Goal: Task Accomplishment & Management: Manage account settings

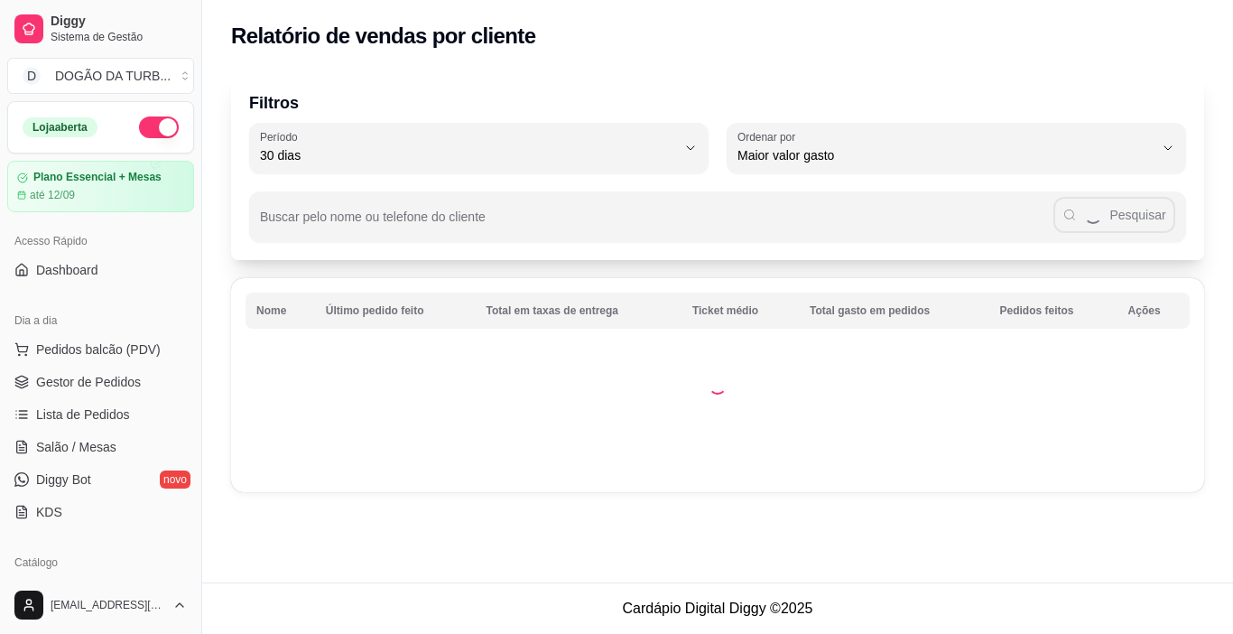
select select "30"
select select "HIGHEST_TOTAL_SPENT_WITH_ORDERS"
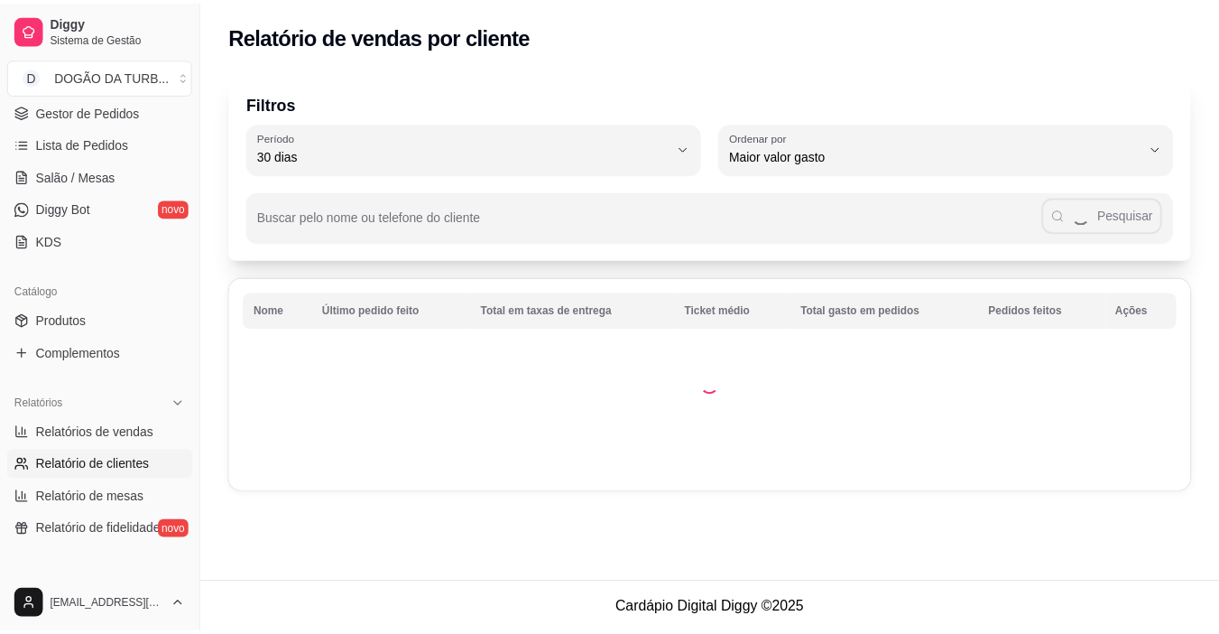
scroll to position [180, 0]
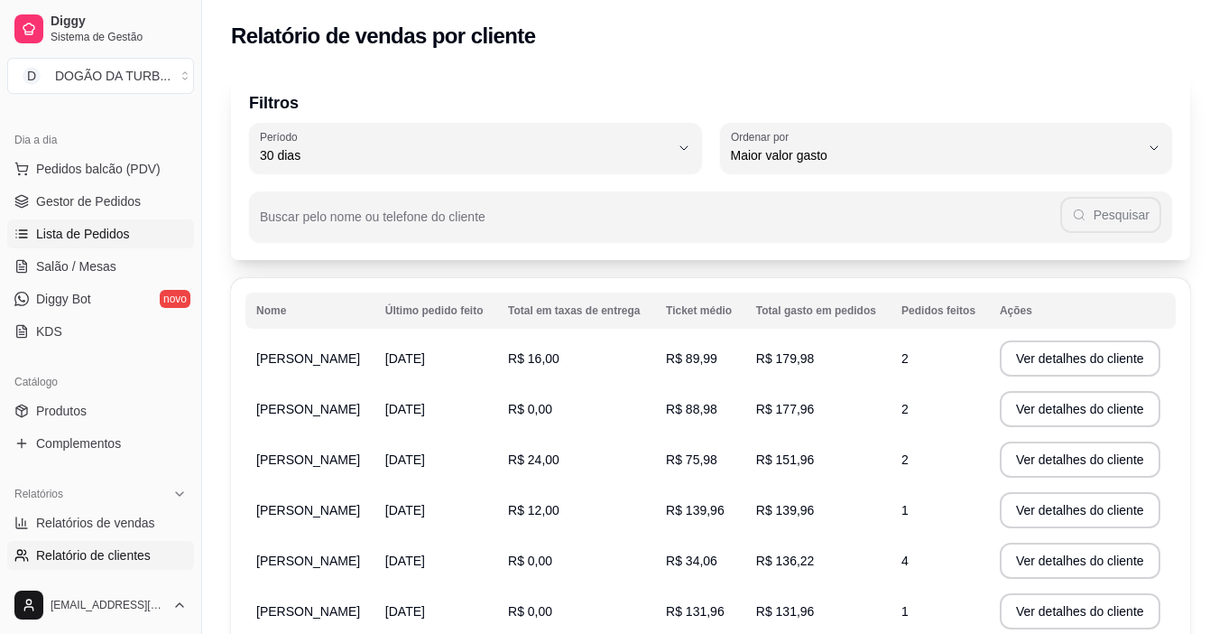
click at [80, 228] on span "Lista de Pedidos" at bounding box center [83, 234] width 94 height 18
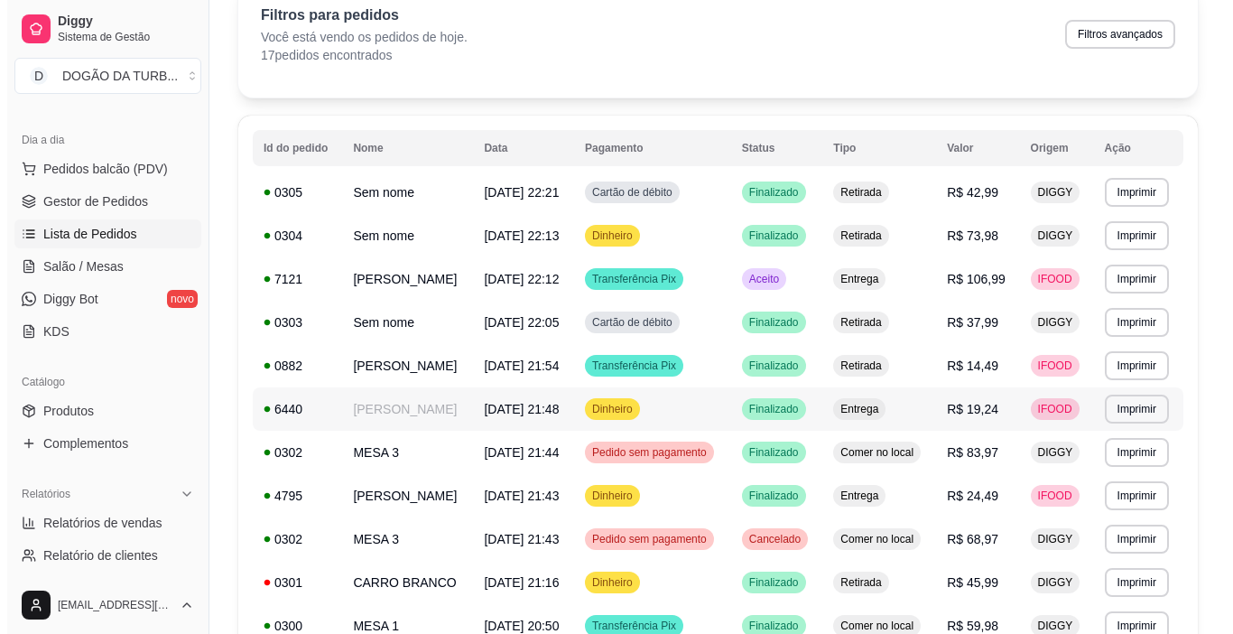
scroll to position [180, 0]
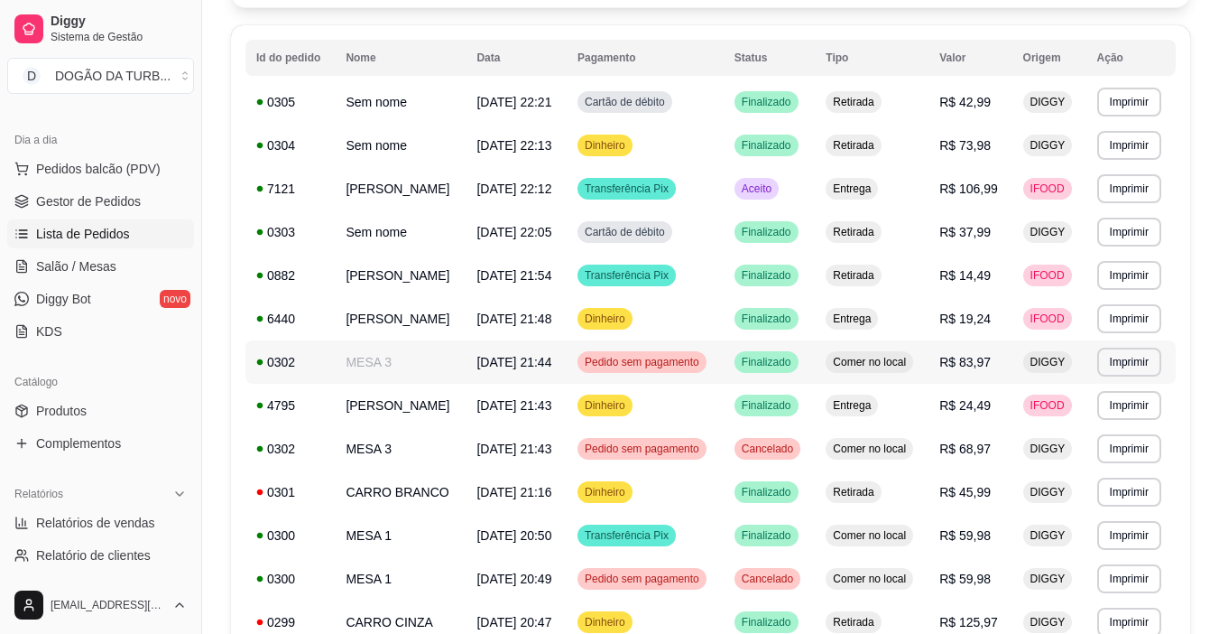
click at [695, 359] on span "Pedido sem pagamento" at bounding box center [642, 362] width 122 height 14
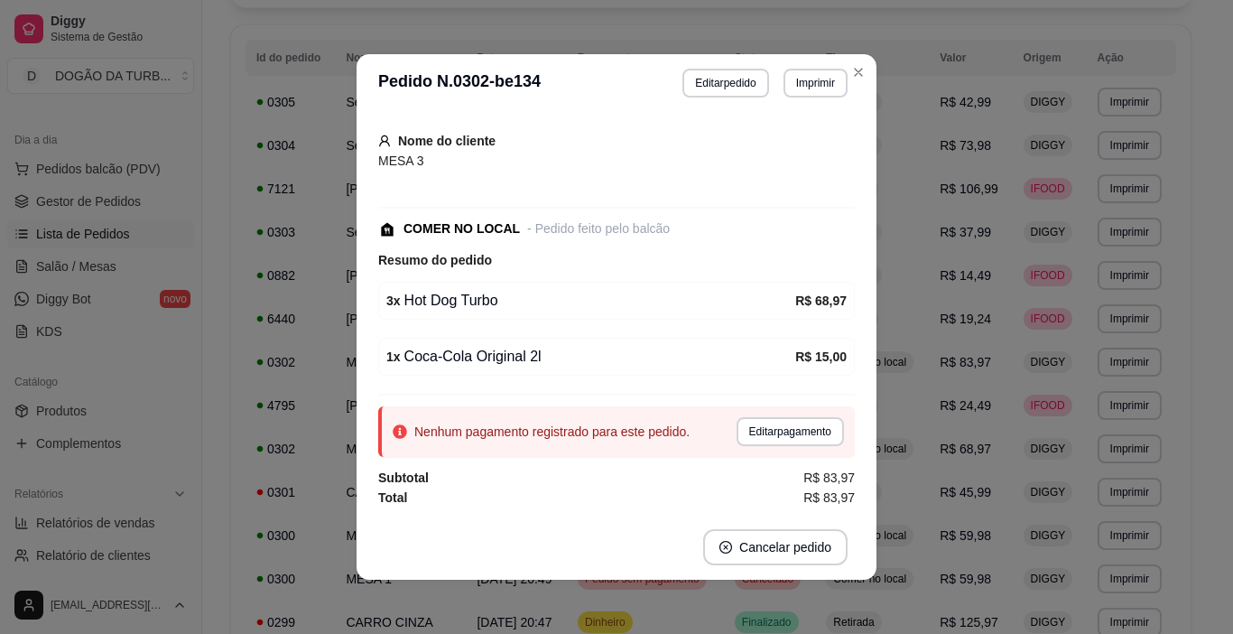
scroll to position [4, 0]
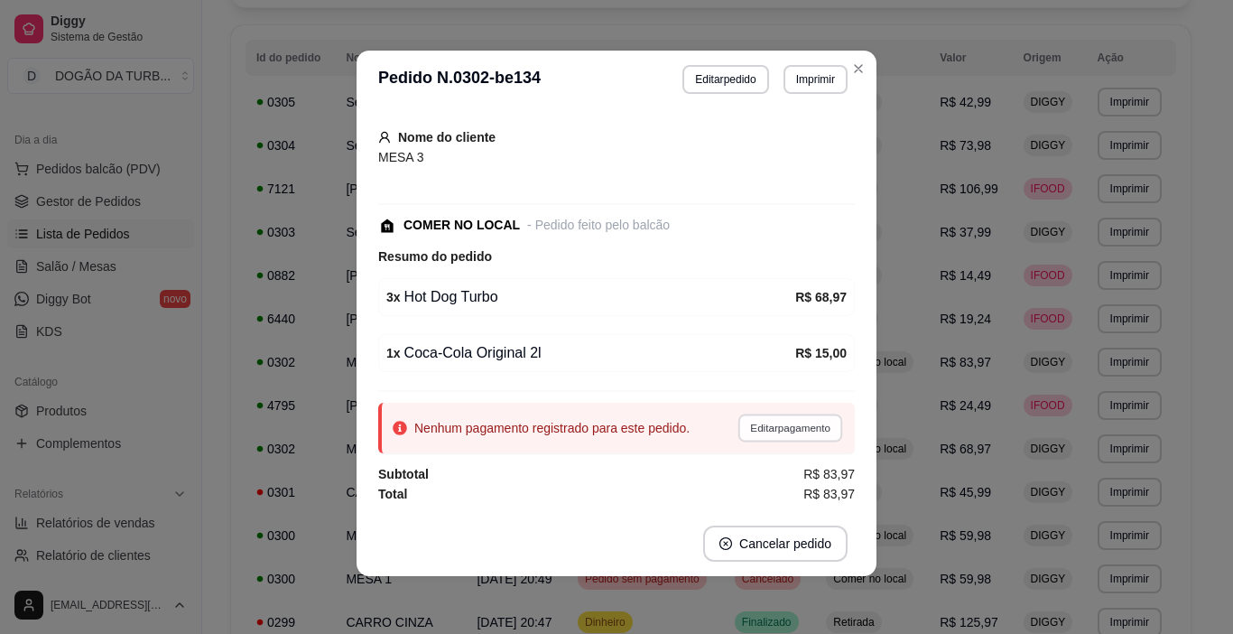
click at [755, 421] on button "Editar pagamento" at bounding box center [789, 427] width 105 height 28
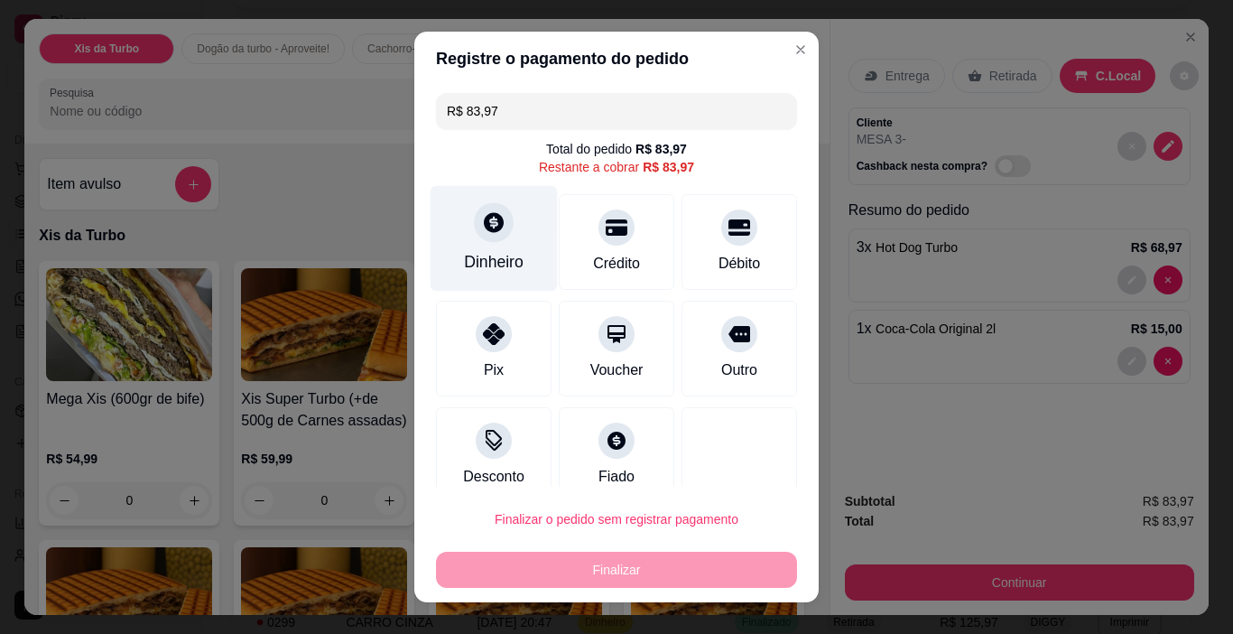
click at [490, 256] on div "Dinheiro" at bounding box center [494, 261] width 60 height 23
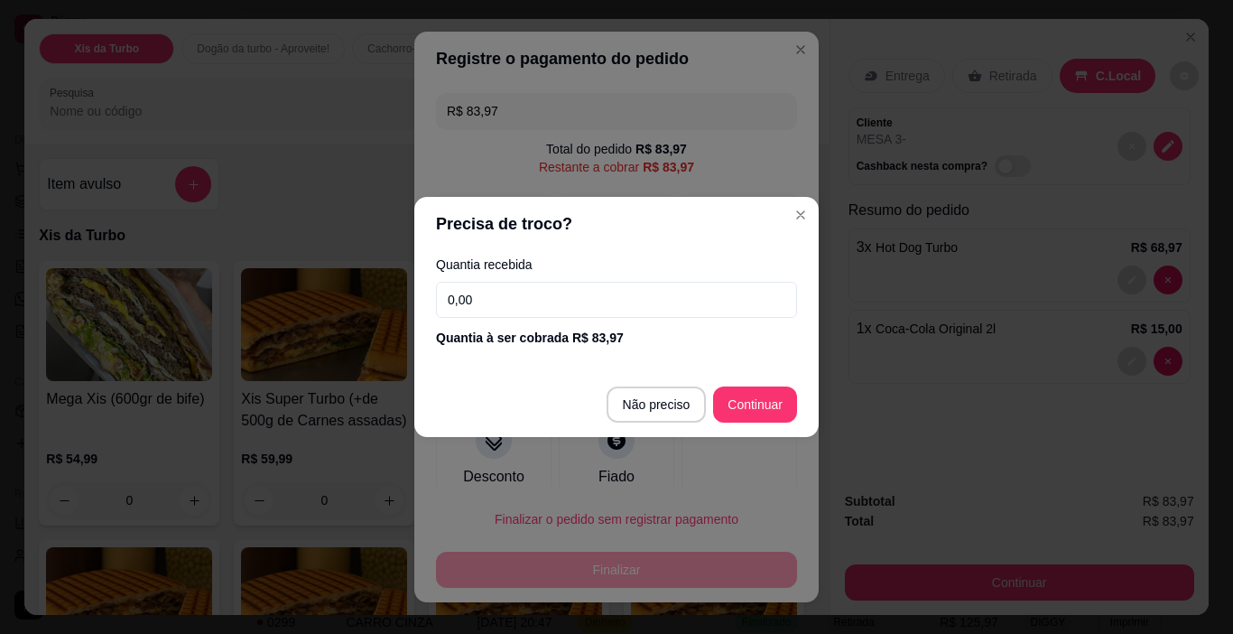
click at [615, 301] on input "0,00" at bounding box center [616, 300] width 361 height 36
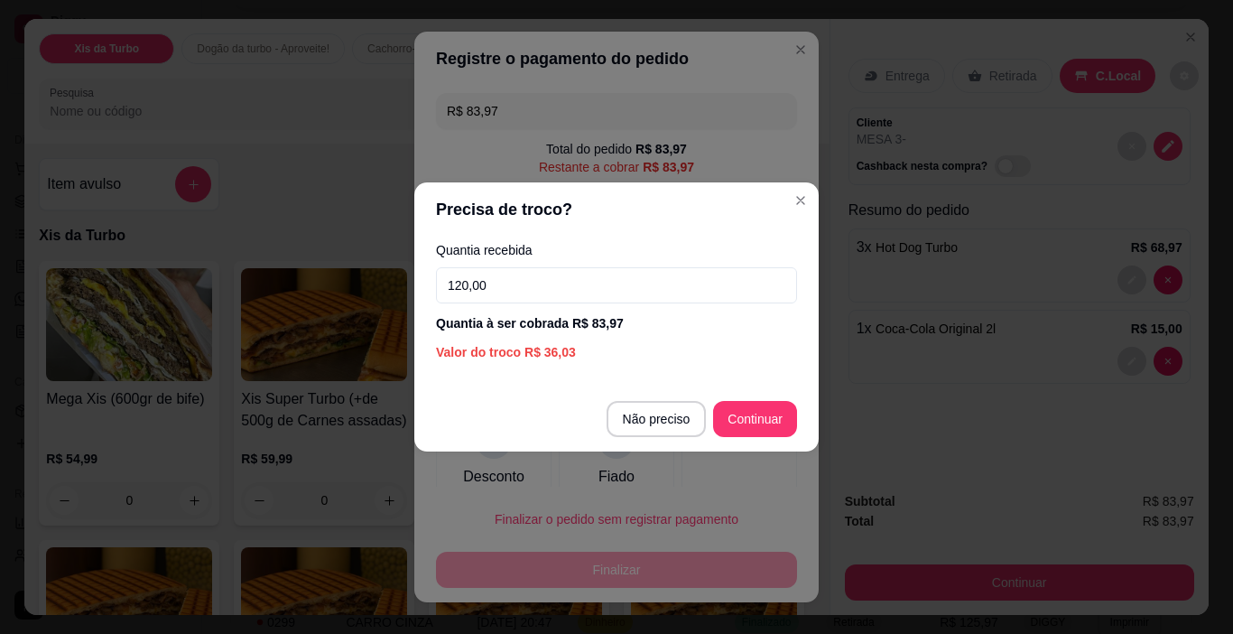
click at [668, 285] on input "120,00" at bounding box center [616, 285] width 361 height 36
type input "120,00"
type input "R$ 0,00"
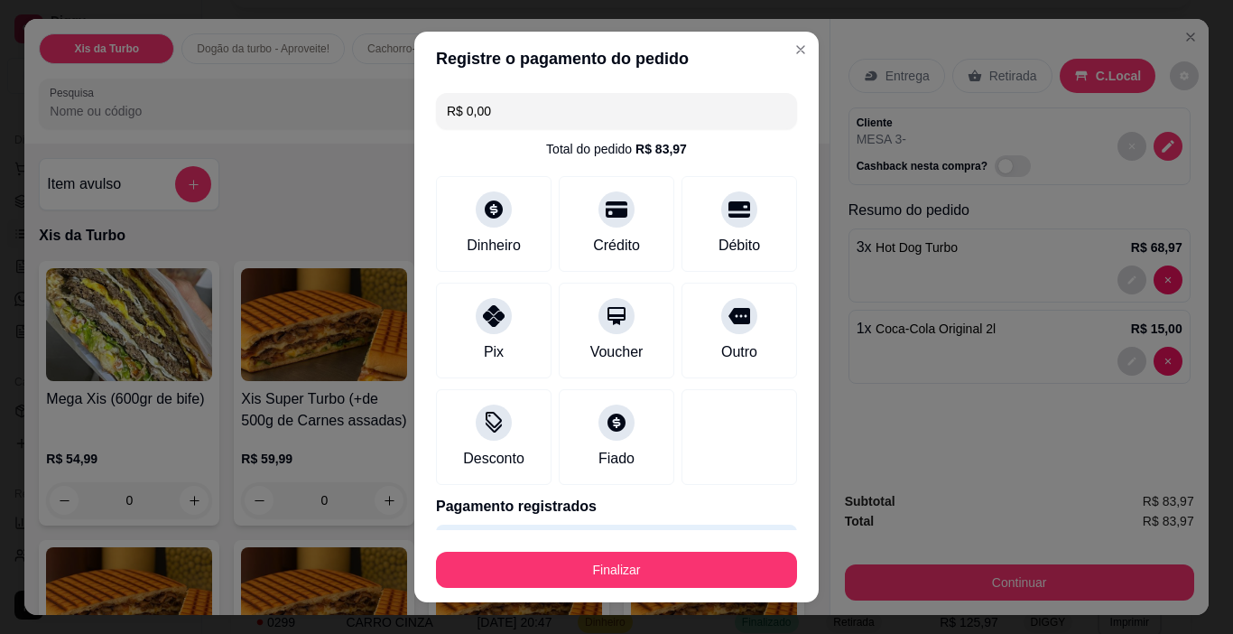
scroll to position [56, 0]
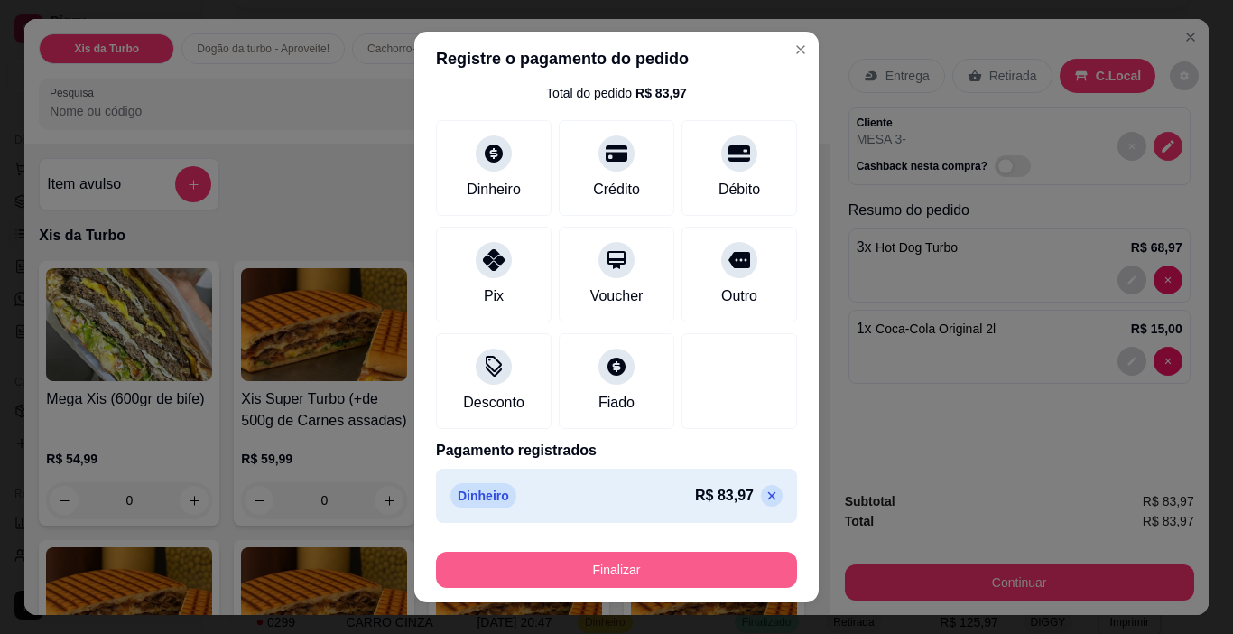
click at [660, 560] on button "Finalizar" at bounding box center [616, 569] width 361 height 36
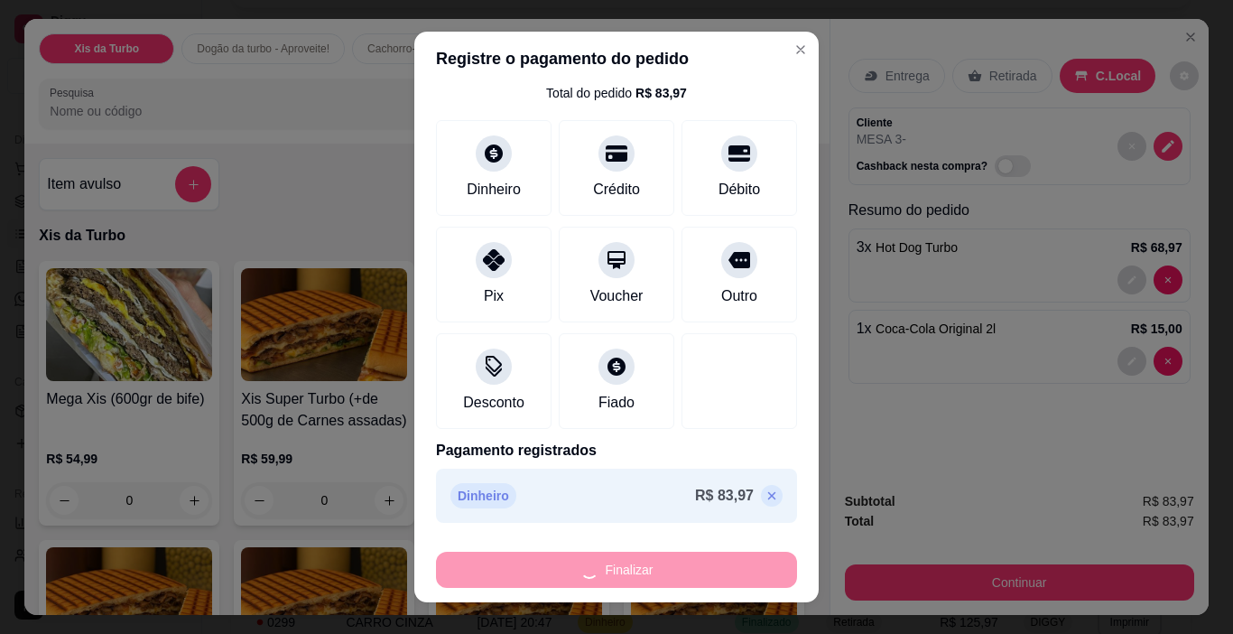
type input "0"
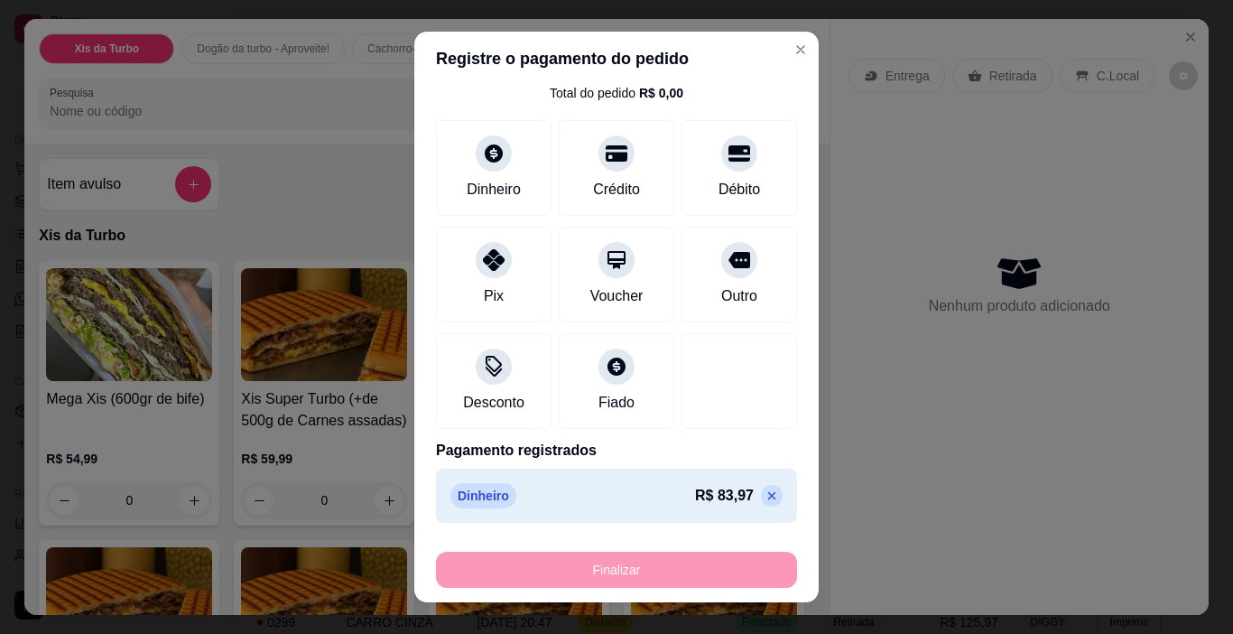
type input "-R$ 83,97"
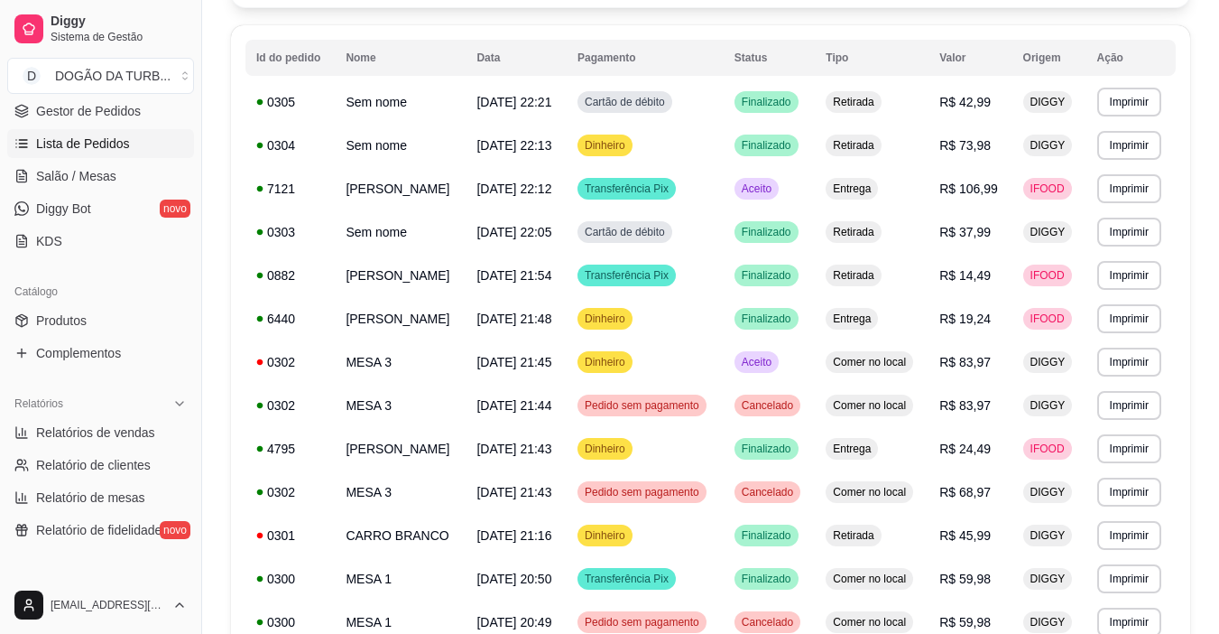
scroll to position [180, 0]
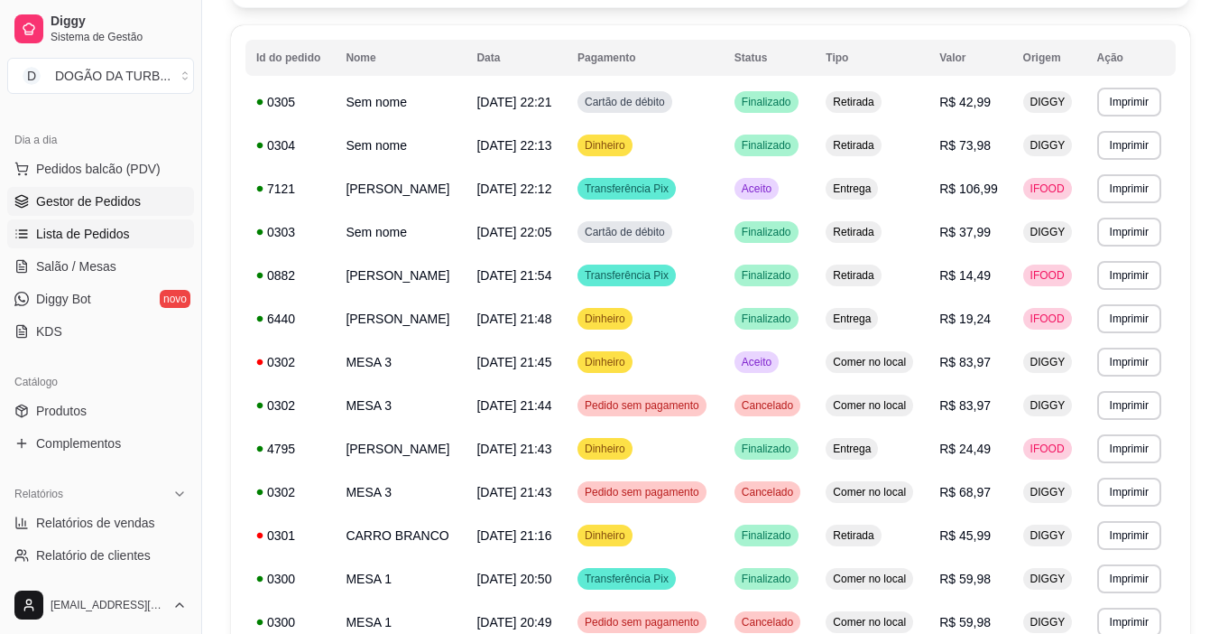
click at [124, 201] on span "Gestor de Pedidos" at bounding box center [88, 201] width 105 height 18
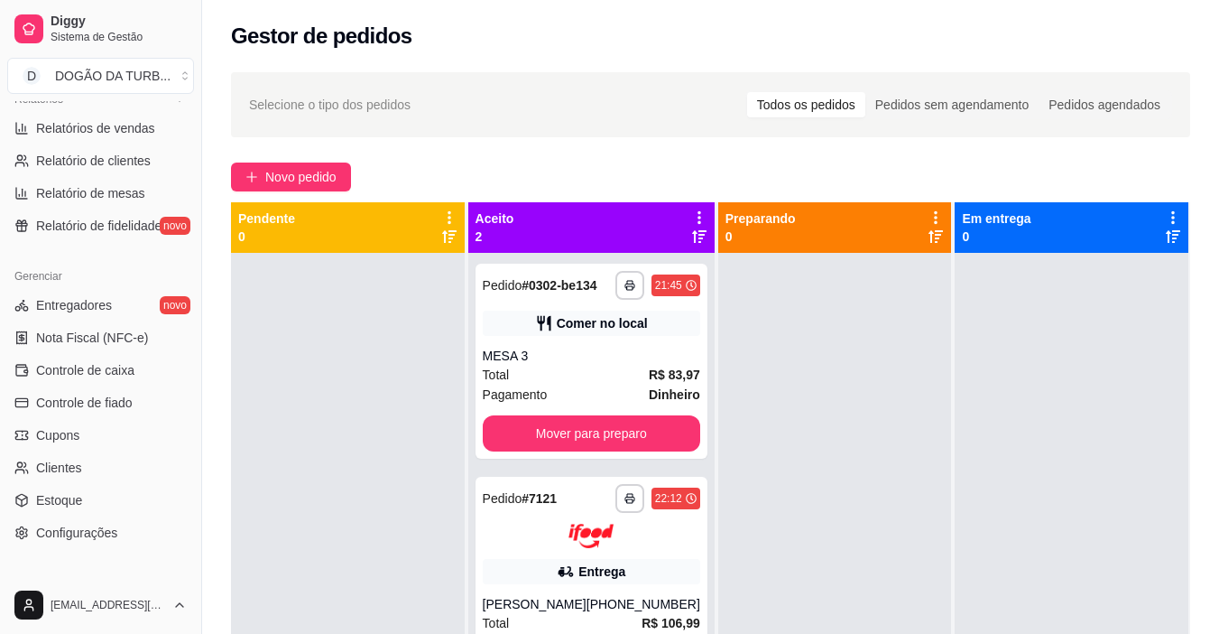
scroll to position [394, 0]
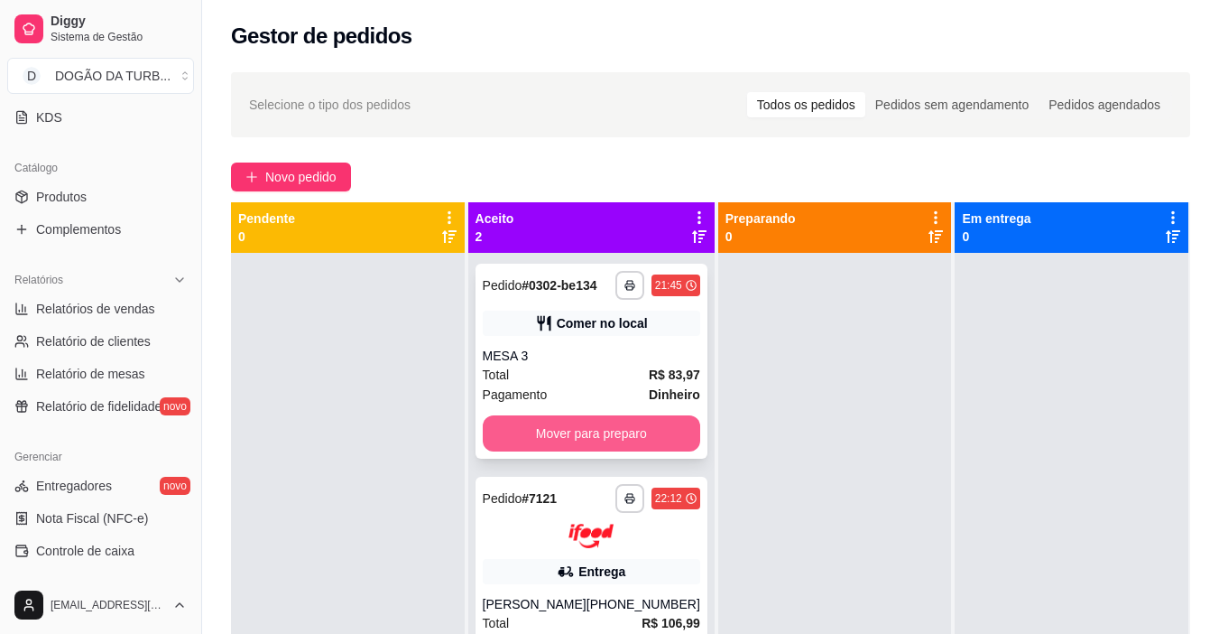
click at [576, 420] on button "Mover para preparo" at bounding box center [591, 433] width 217 height 36
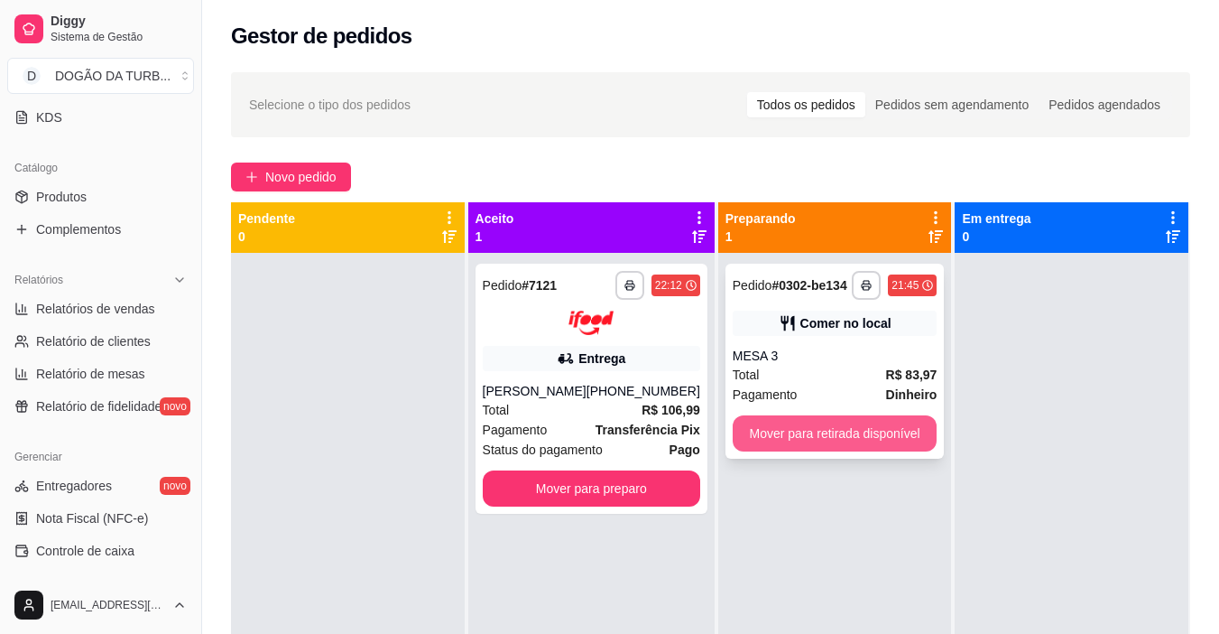
click at [782, 423] on button "Mover para retirada disponível" at bounding box center [835, 433] width 205 height 36
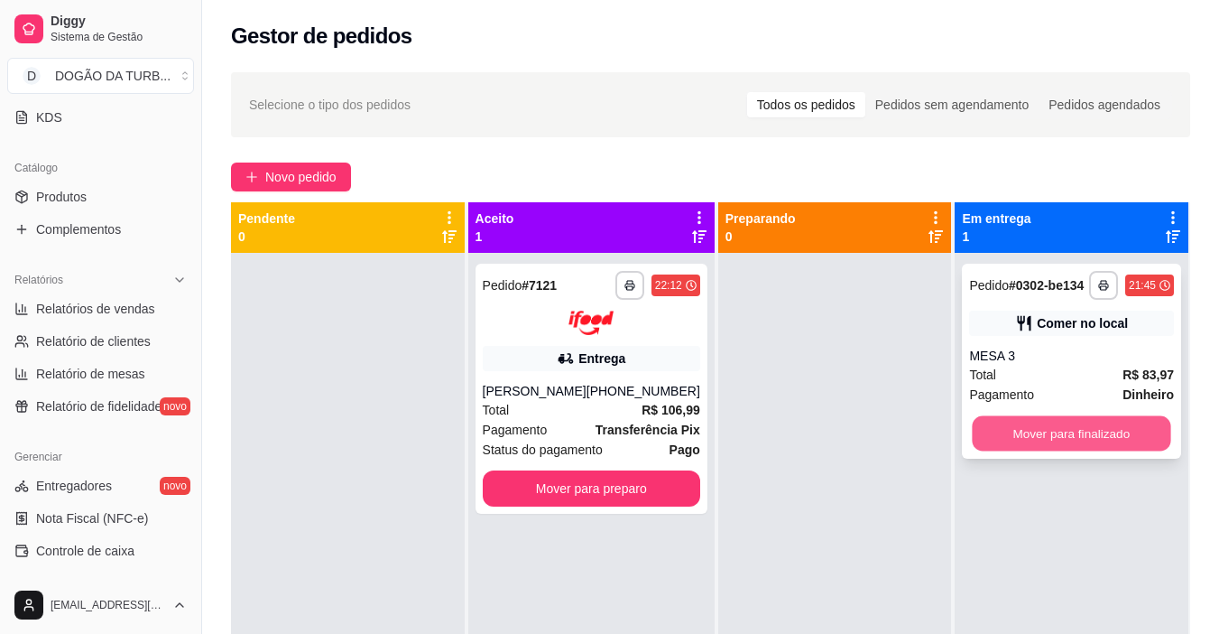
click at [1049, 436] on button "Mover para finalizado" at bounding box center [1072, 433] width 199 height 35
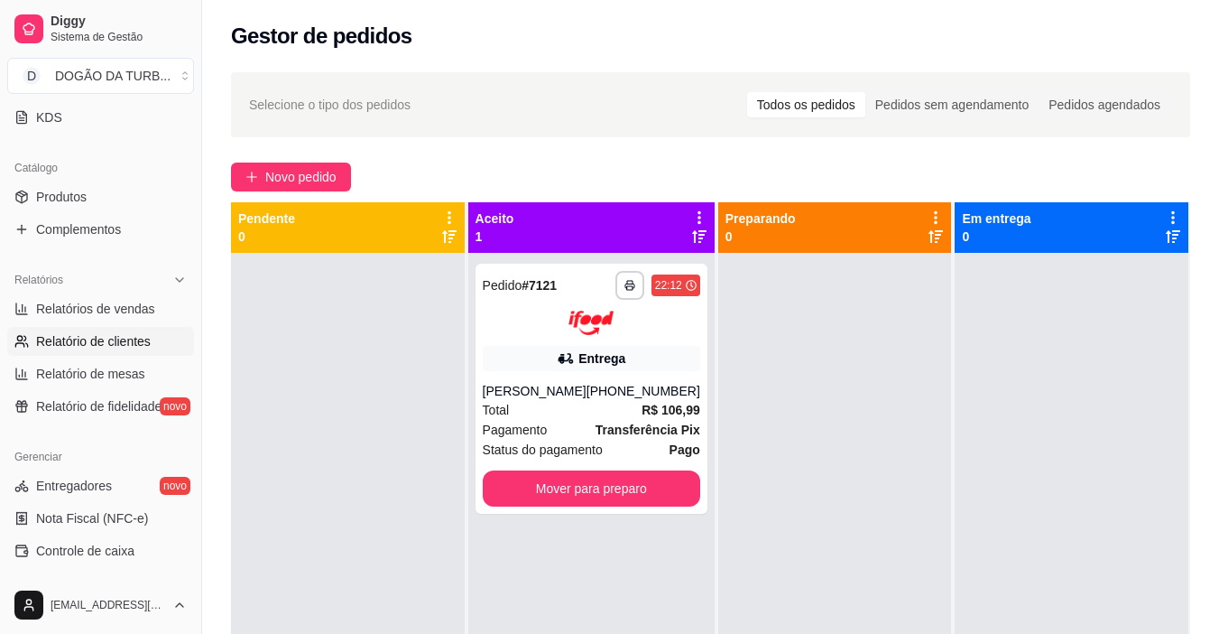
click at [167, 344] on link "Relatório de clientes" at bounding box center [100, 341] width 187 height 29
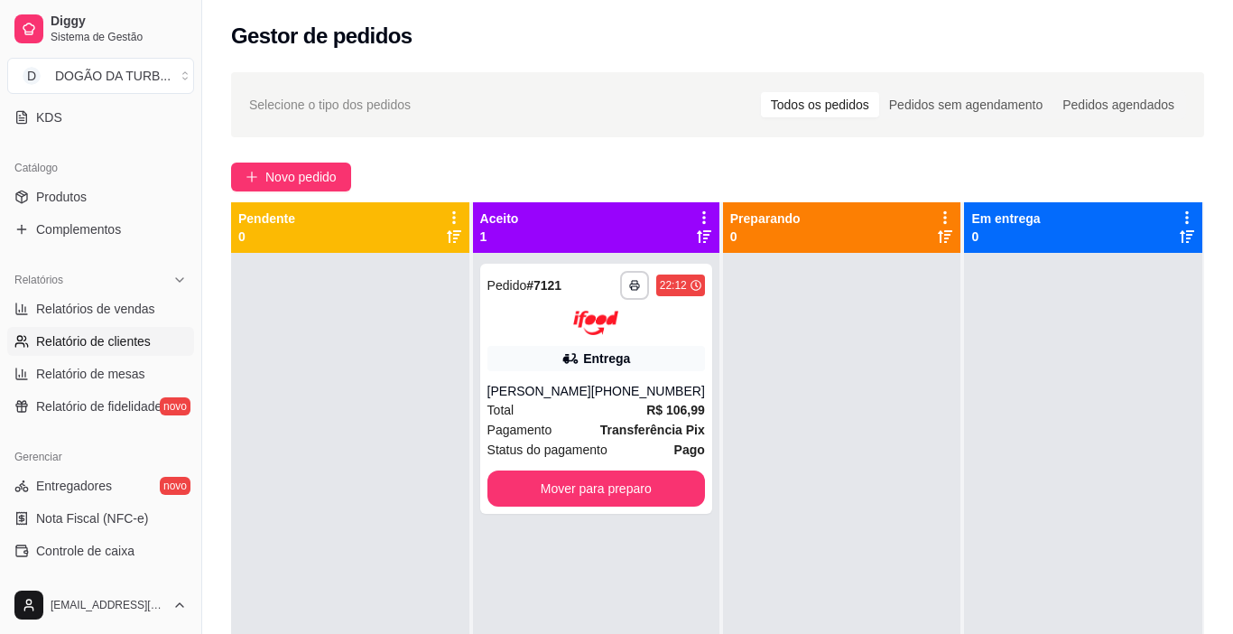
select select "30"
select select "HIGHEST_TOTAL_SPENT_WITH_ORDERS"
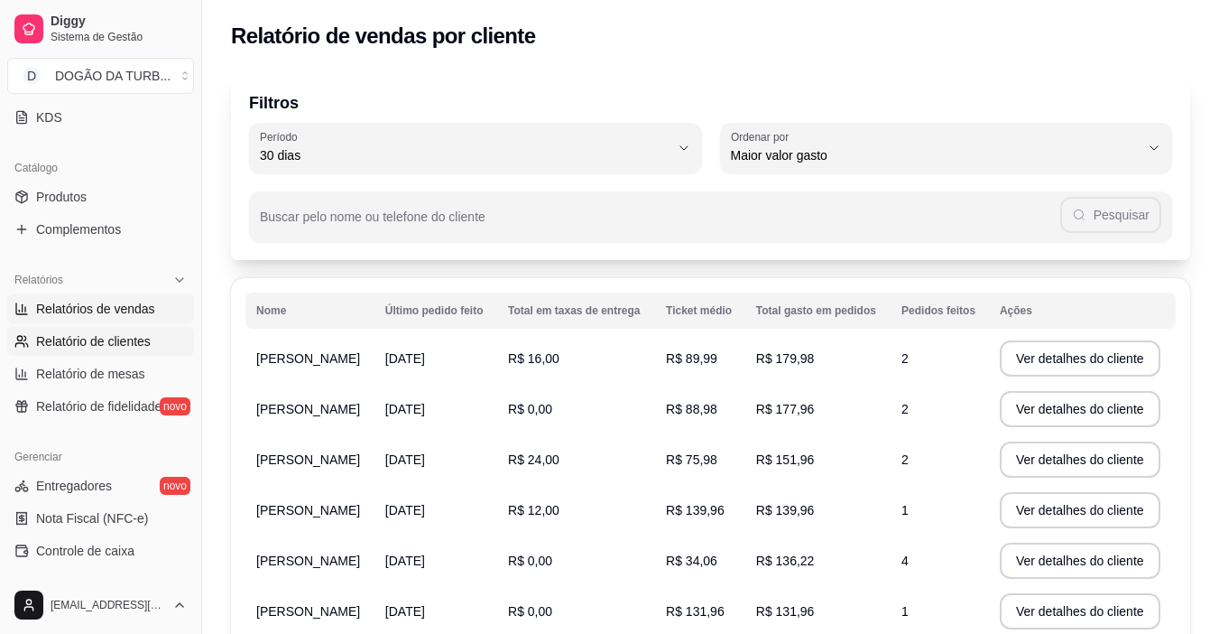
click at [129, 322] on link "Relatórios de vendas" at bounding box center [100, 308] width 187 height 29
select select "ALL"
select select "0"
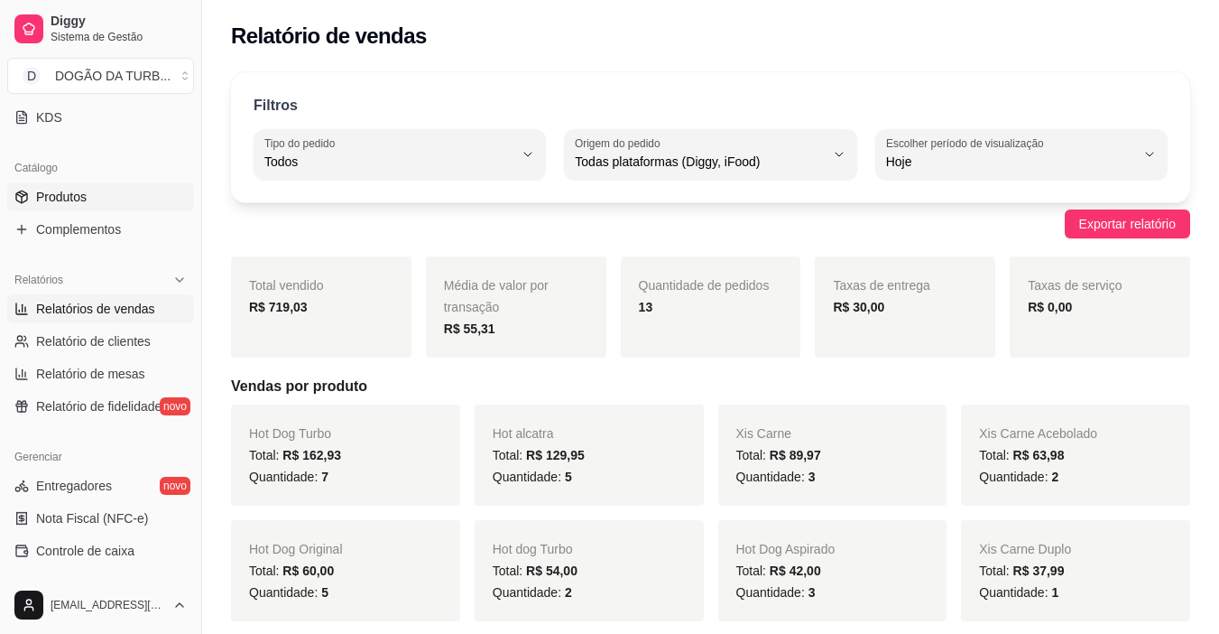
click at [100, 195] on link "Produtos" at bounding box center [100, 196] width 187 height 29
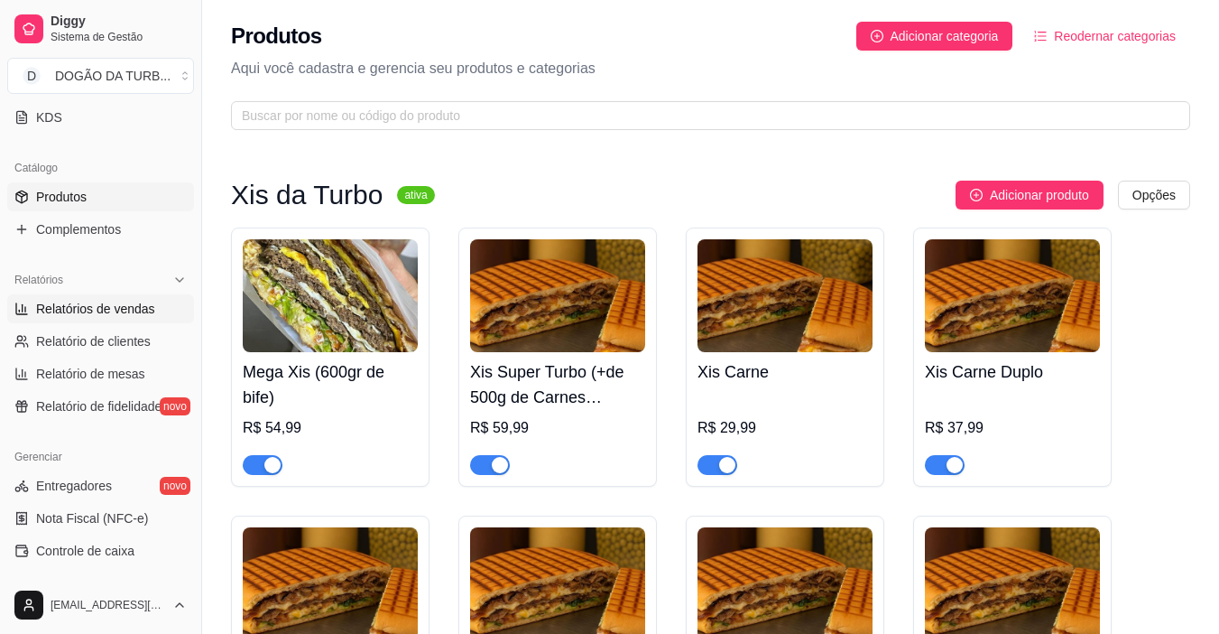
click at [104, 310] on span "Relatórios de vendas" at bounding box center [95, 309] width 119 height 18
select select "ALL"
select select "0"
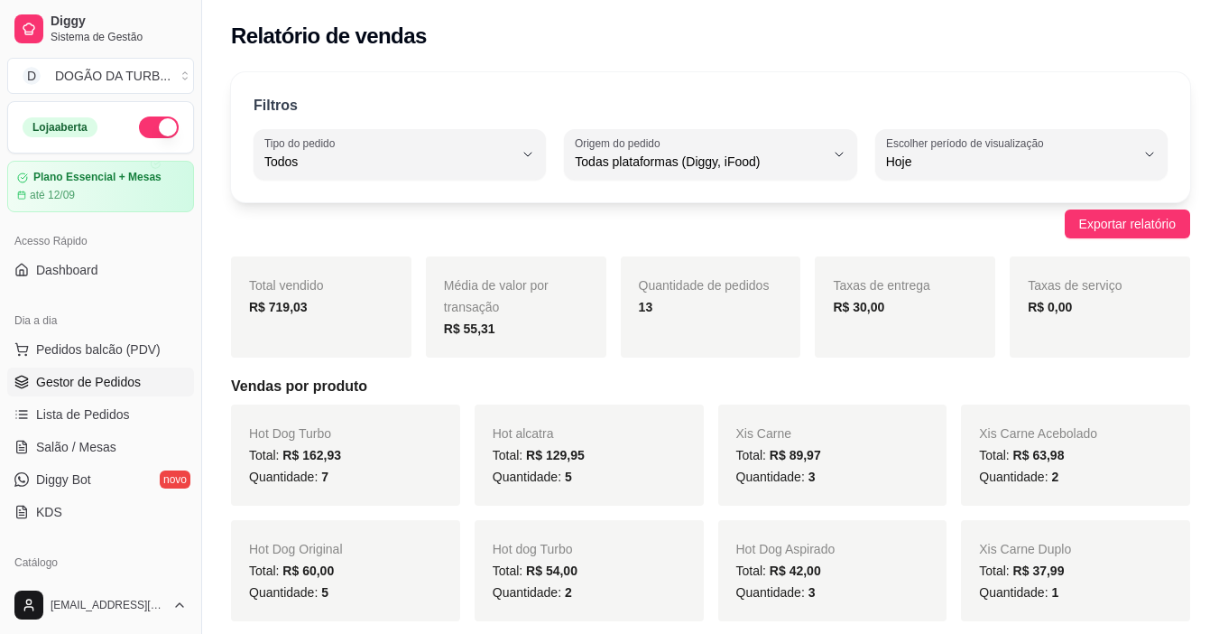
click at [94, 384] on span "Gestor de Pedidos" at bounding box center [88, 382] width 105 height 18
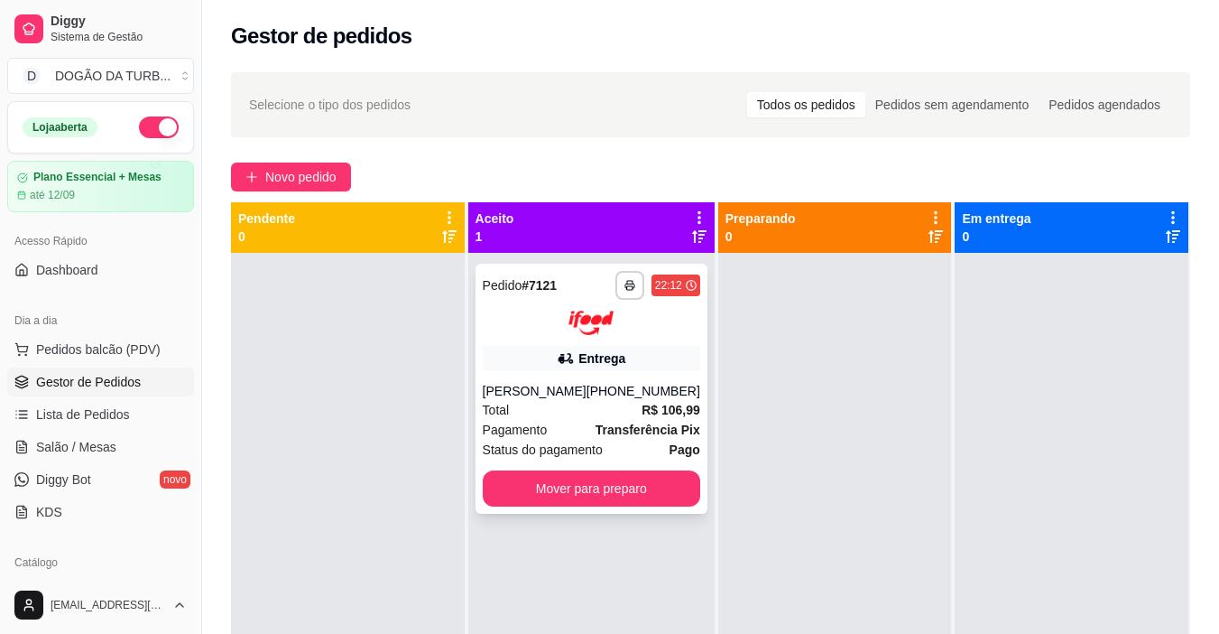
click at [621, 434] on strong "Transferência Pix" at bounding box center [648, 429] width 105 height 14
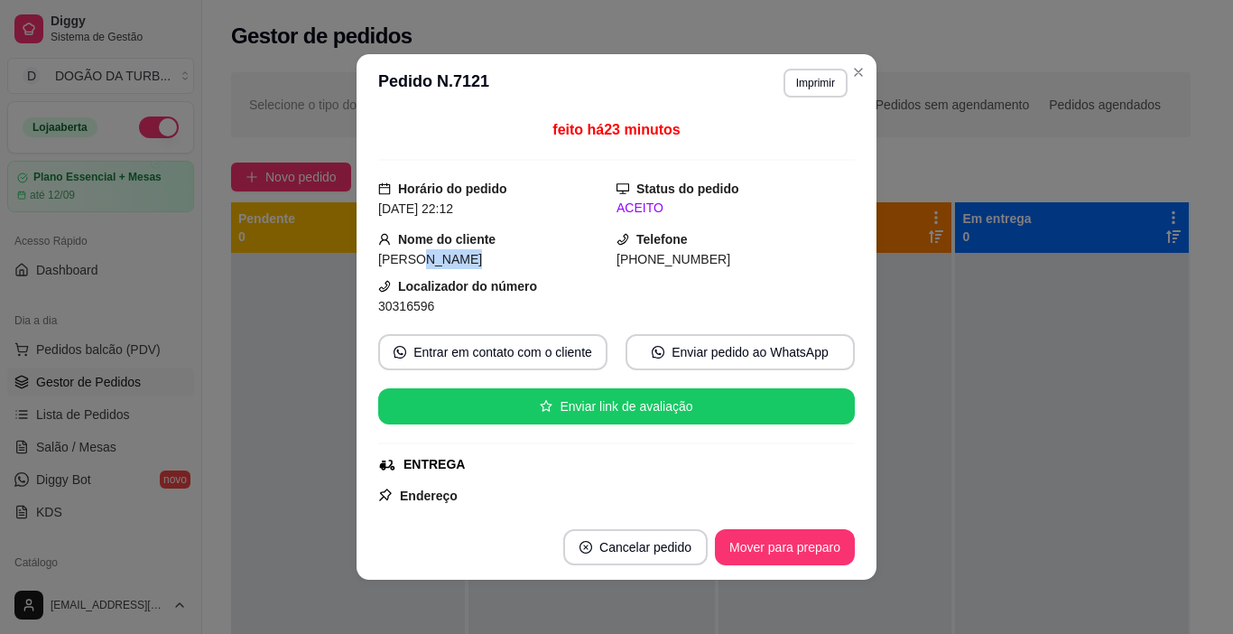
drag, startPoint x: 410, startPoint y: 258, endPoint x: 499, endPoint y: 250, distance: 89.7
click at [499, 250] on div "[PERSON_NAME]" at bounding box center [497, 259] width 238 height 20
copy span "Desordi"
drag, startPoint x: 369, startPoint y: 303, endPoint x: 433, endPoint y: 301, distance: 64.1
click at [433, 301] on div "feito há 23 minutos Horário do pedido [DATE] 22:12 Status do pedido ACEITO Nome…" at bounding box center [616, 313] width 520 height 403
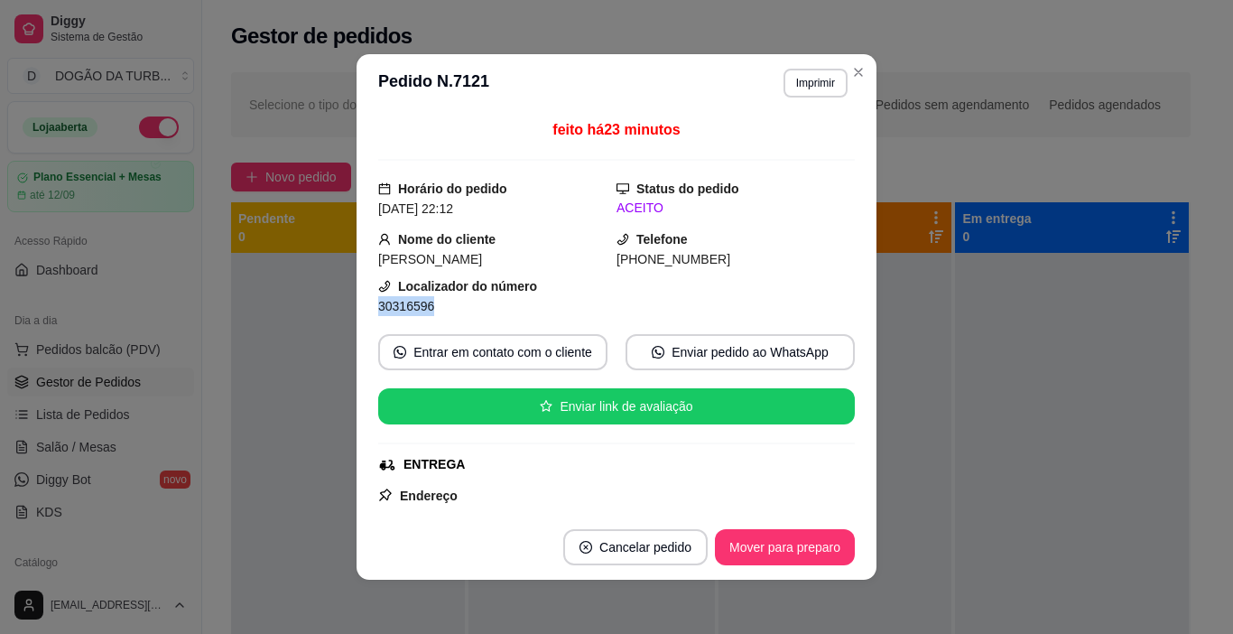
click at [458, 299] on div "30316596" at bounding box center [497, 306] width 238 height 20
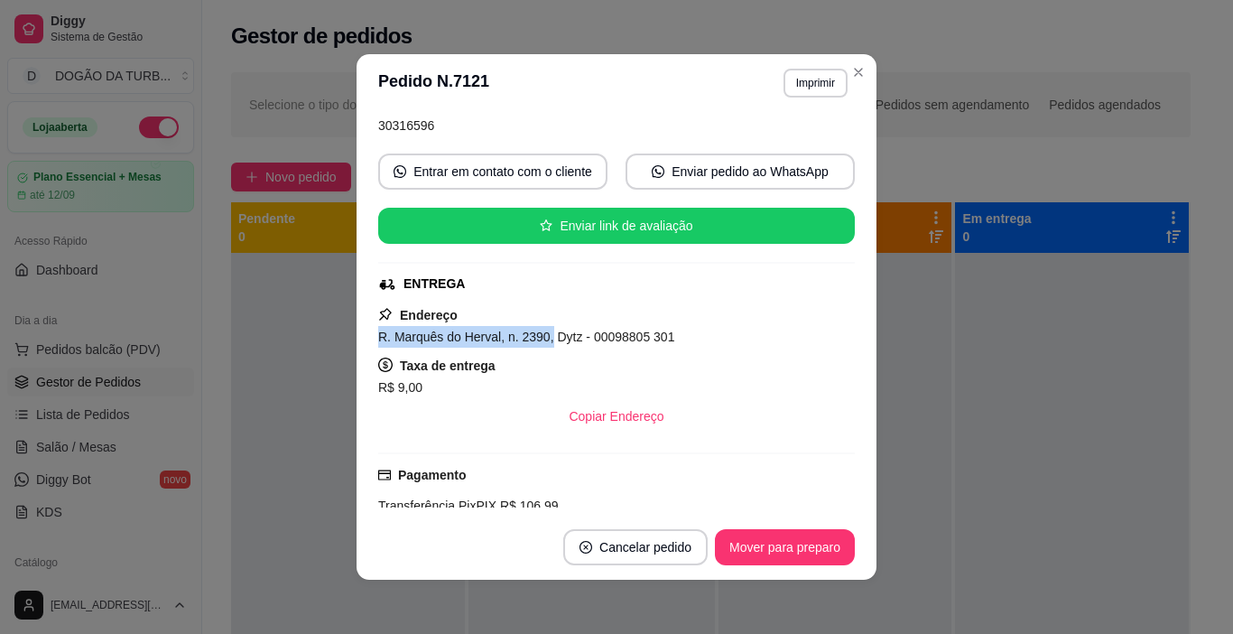
drag, startPoint x: 366, startPoint y: 327, endPoint x: 541, endPoint y: 340, distance: 176.5
click at [541, 340] on div "feito há 23 minutos Horário do pedido [DATE] 22:12 Status do pedido ACEITO Nome…" at bounding box center [616, 313] width 520 height 403
copy span "R. Marquês do Herval, n. 2390,"
drag, startPoint x: 637, startPoint y: 333, endPoint x: 689, endPoint y: 338, distance: 51.6
click at [689, 338] on div "R. Marquês do Herval, n. 2390, Dytz - 00098805 301" at bounding box center [616, 337] width 477 height 22
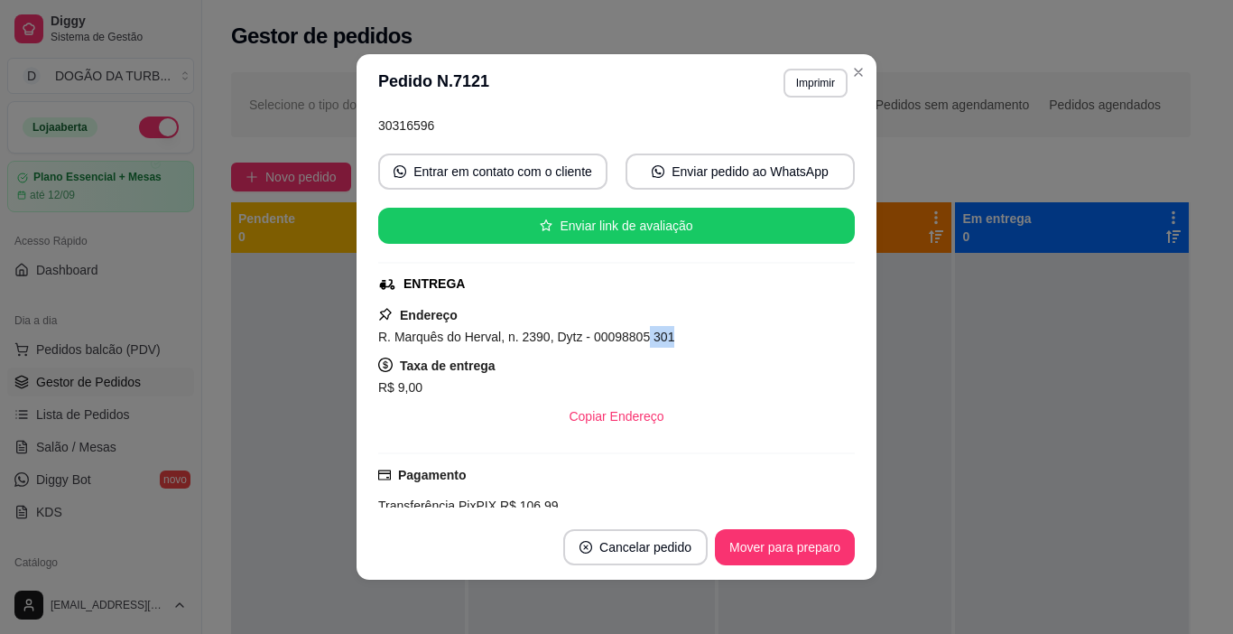
copy span "301"
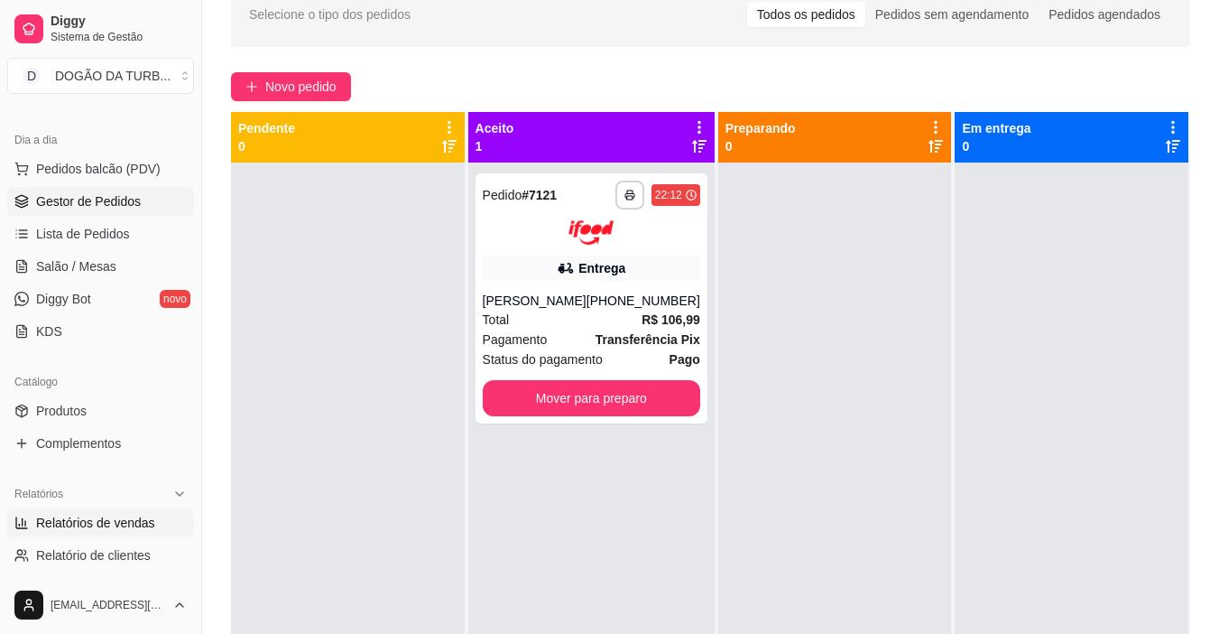
click at [85, 517] on span "Relatórios de vendas" at bounding box center [95, 523] width 119 height 18
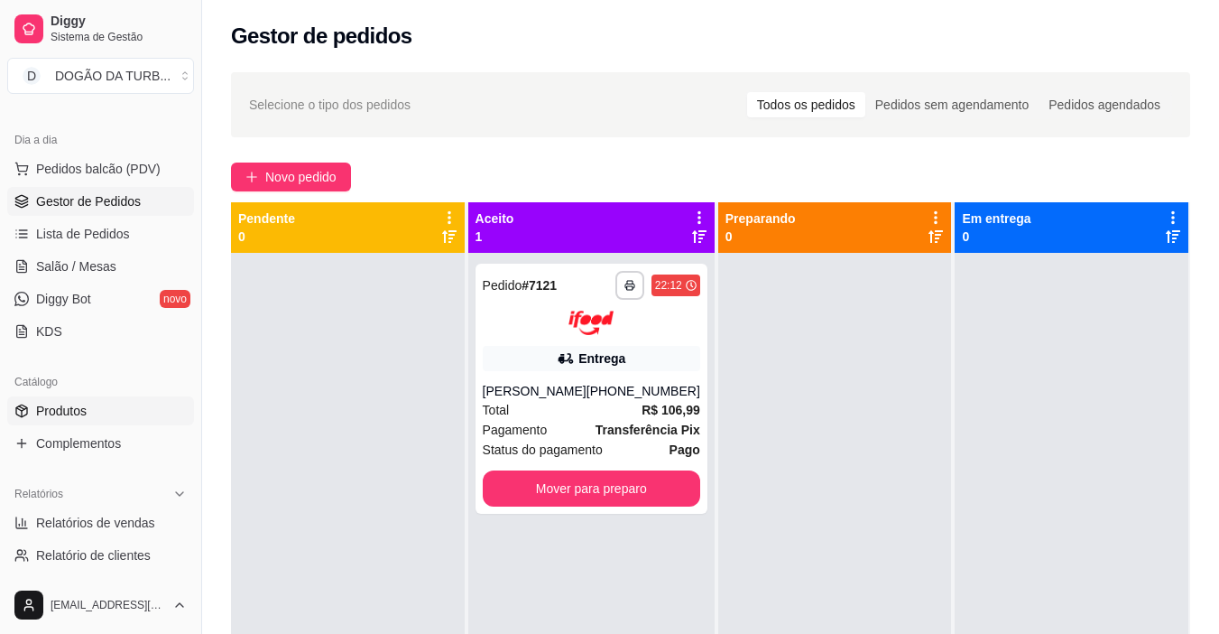
select select "ALL"
select select "0"
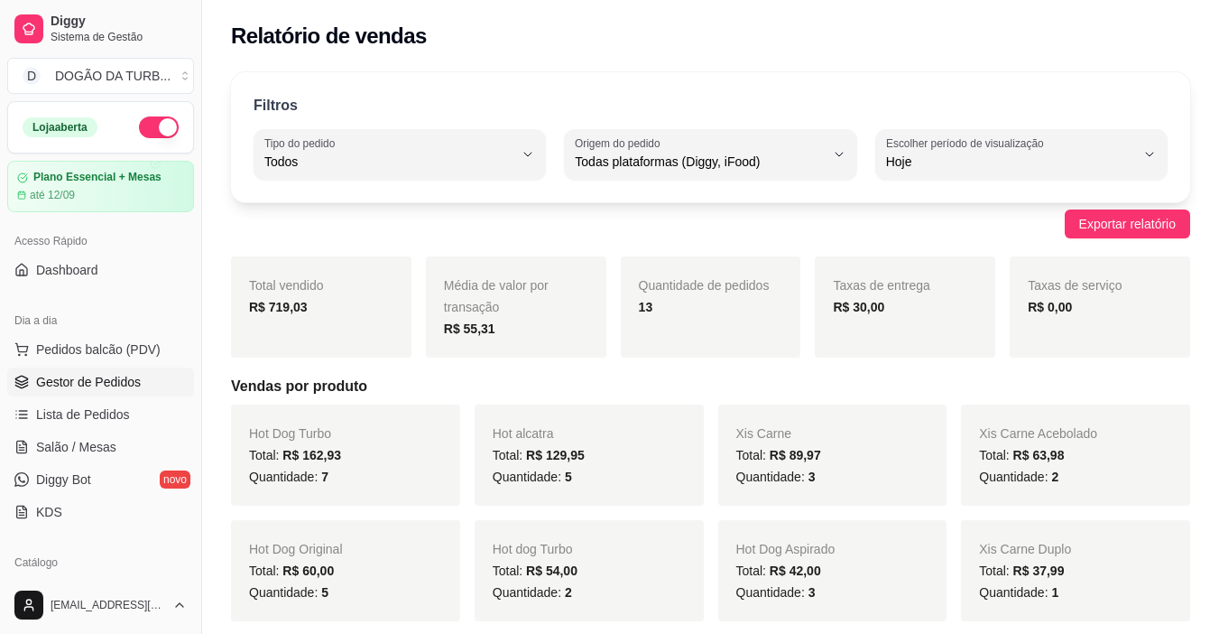
click at [104, 378] on span "Gestor de Pedidos" at bounding box center [88, 382] width 105 height 18
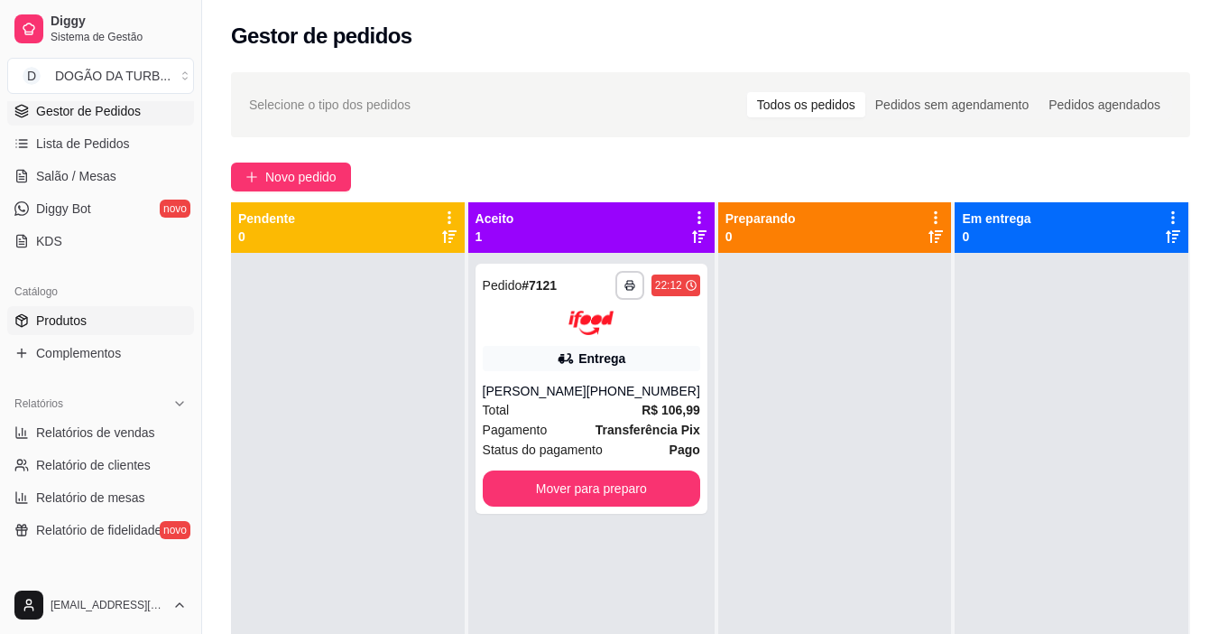
scroll to position [361, 0]
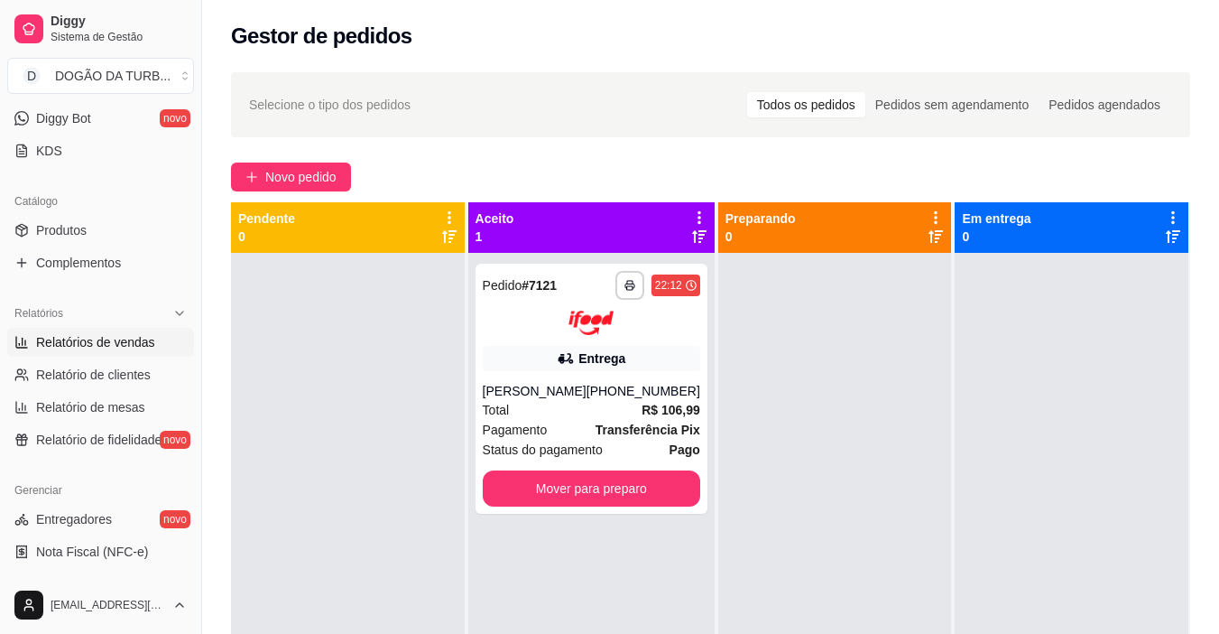
click at [136, 338] on span "Relatórios de vendas" at bounding box center [95, 342] width 119 height 18
select select "ALL"
select select "0"
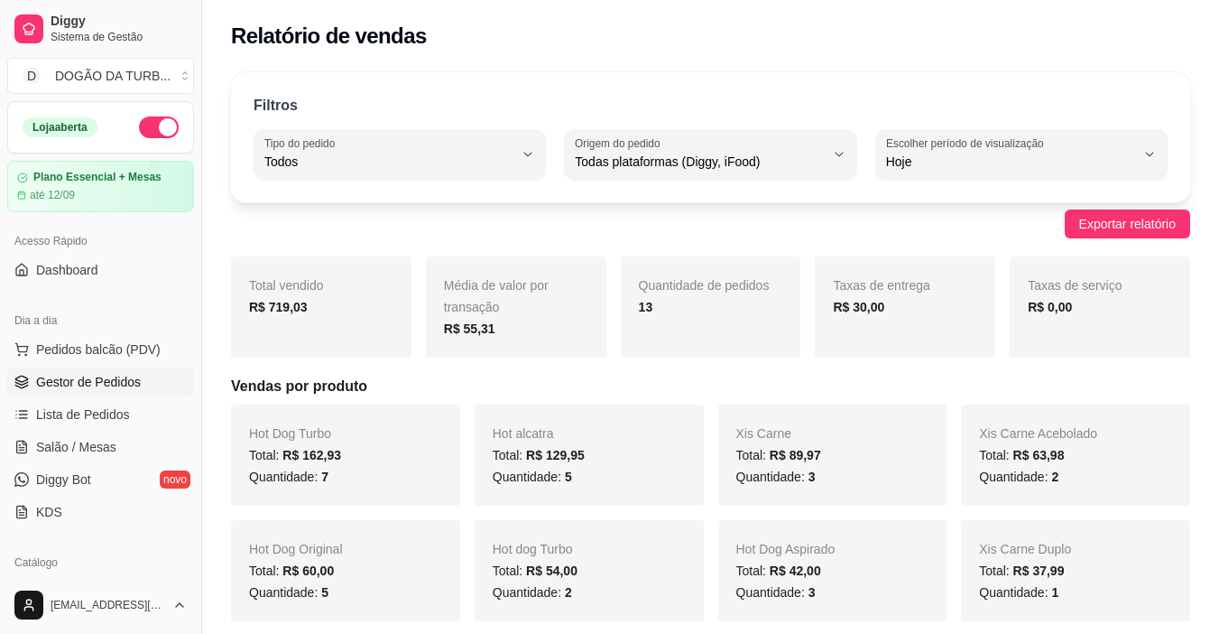
click at [121, 375] on span "Gestor de Pedidos" at bounding box center [88, 382] width 105 height 18
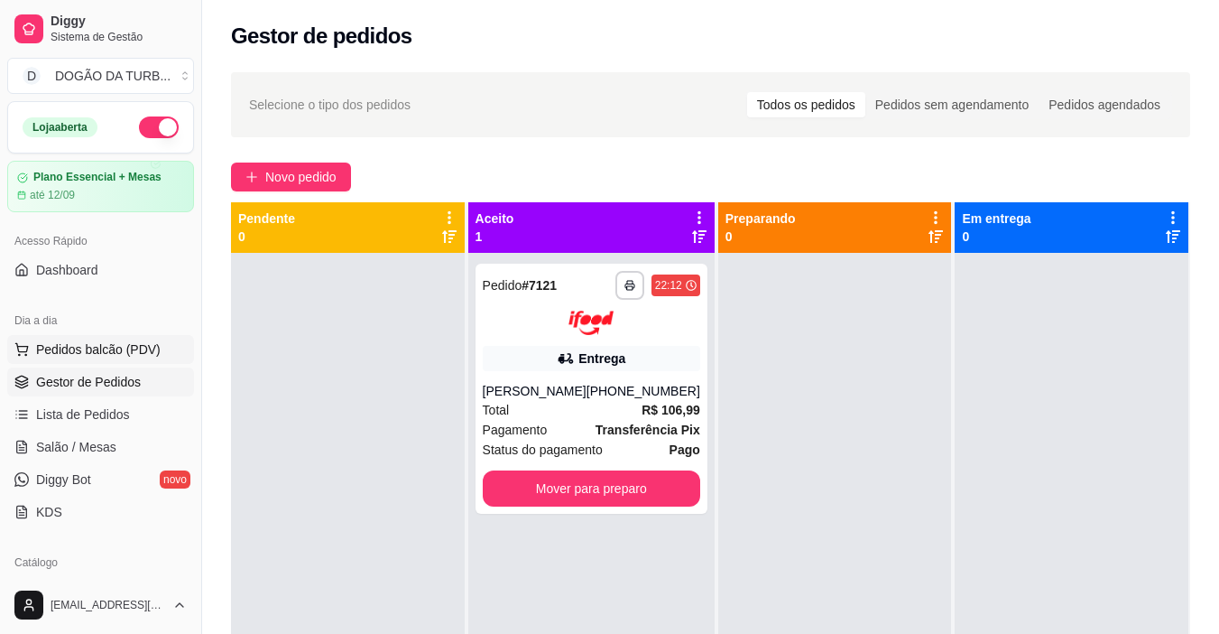
click at [165, 359] on button "Pedidos balcão (PDV)" at bounding box center [100, 349] width 187 height 29
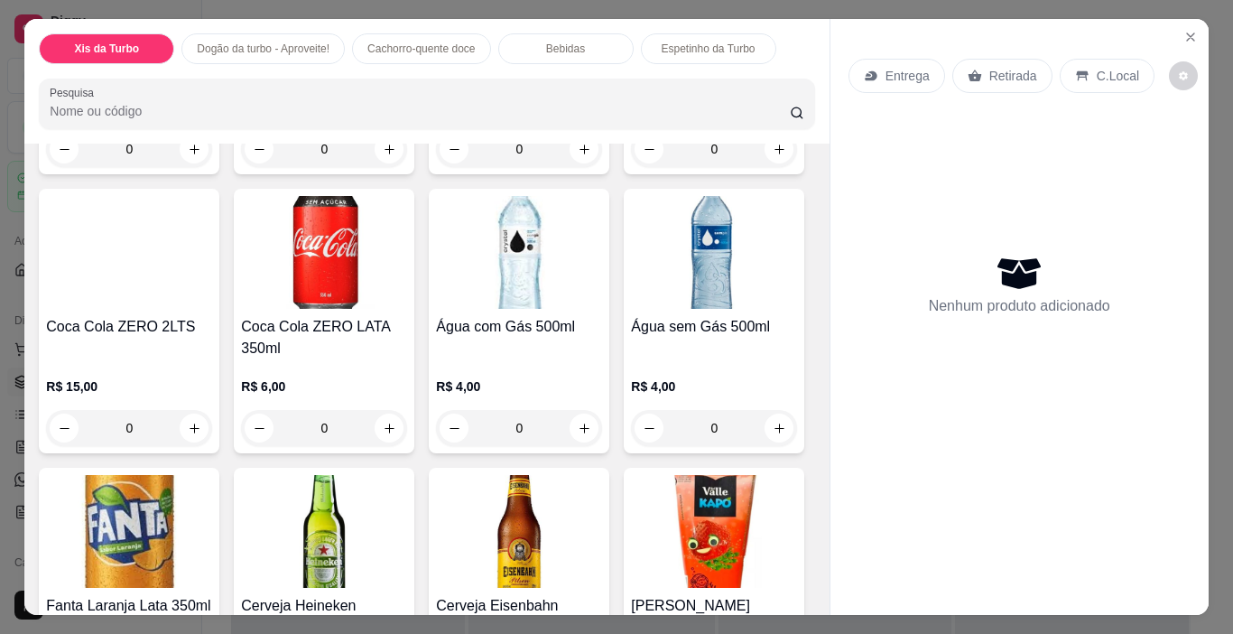
scroll to position [2527, 0]
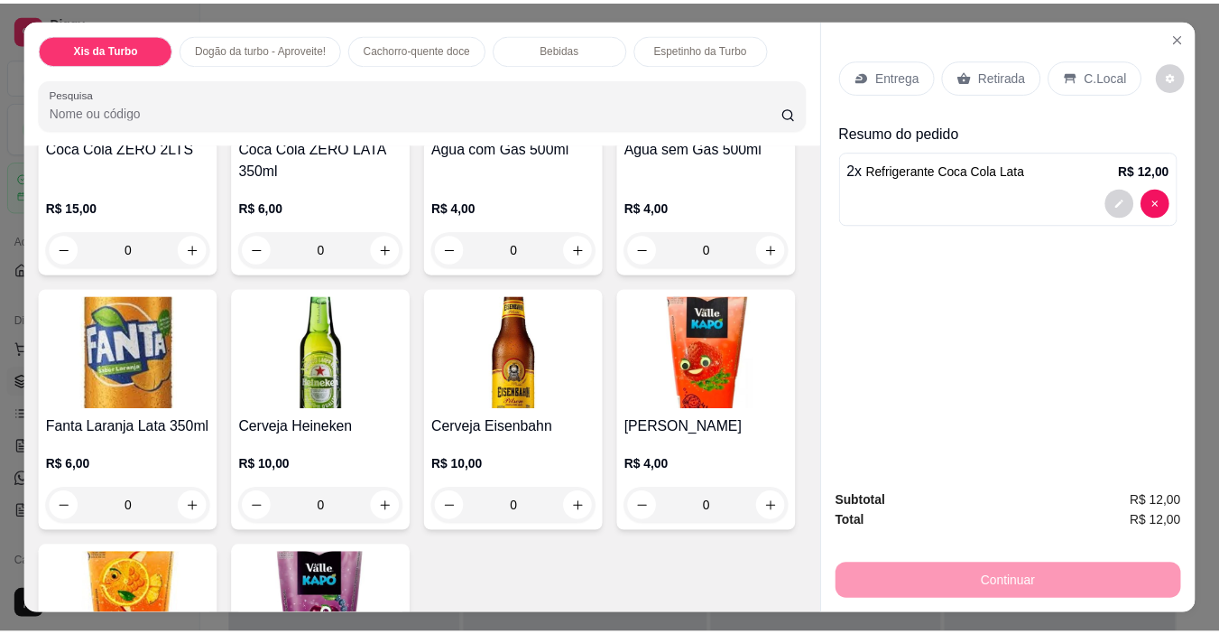
scroll to position [2437, 0]
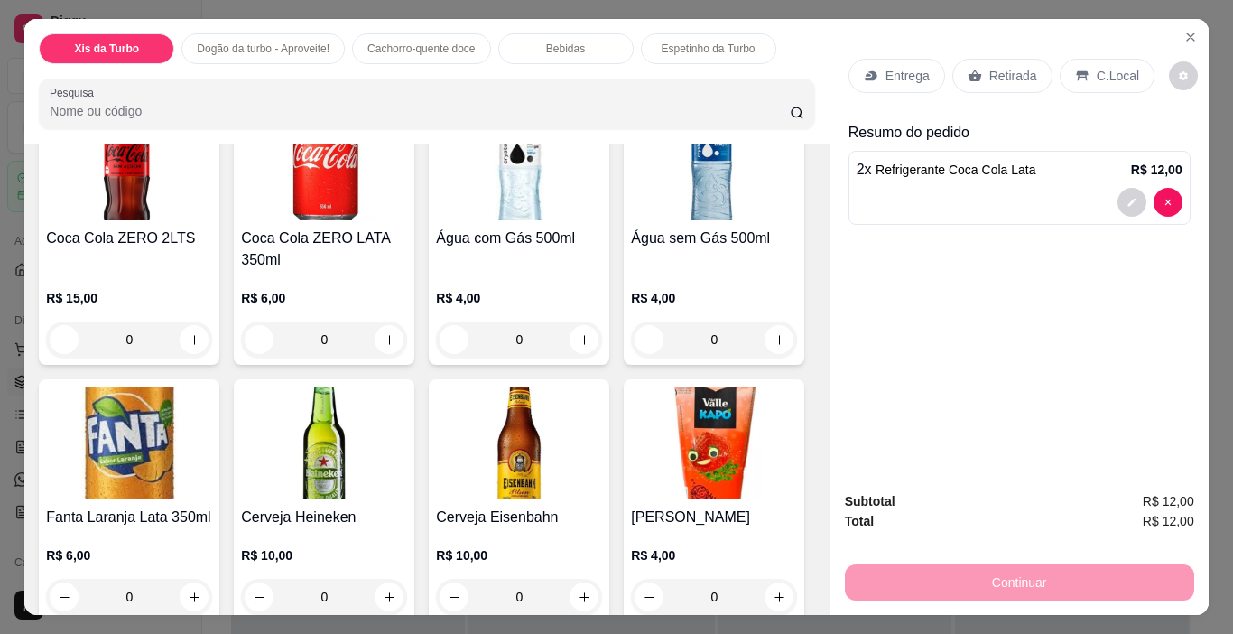
click at [636, 74] on button "decrease-product-quantity" at bounding box center [650, 60] width 28 height 28
click at [643, 67] on icon "decrease-product-quantity" at bounding box center [650, 60] width 14 height 14
type input "0"
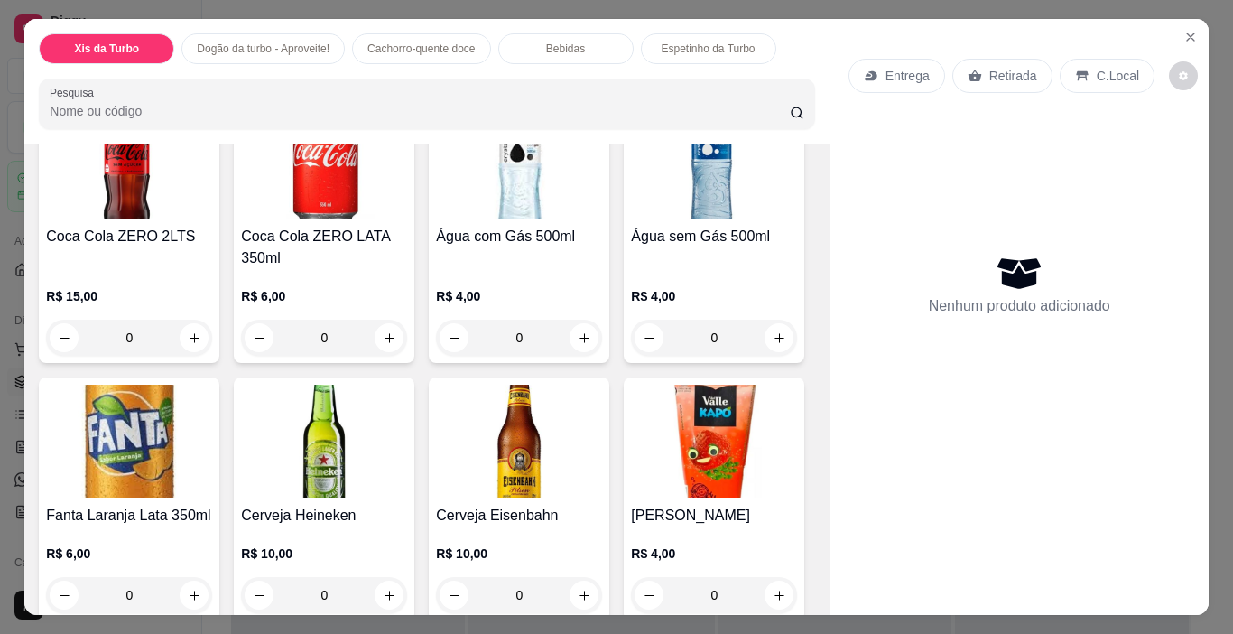
click at [383, 66] on icon "increase-product-quantity" at bounding box center [390, 59] width 14 height 14
type input "1"
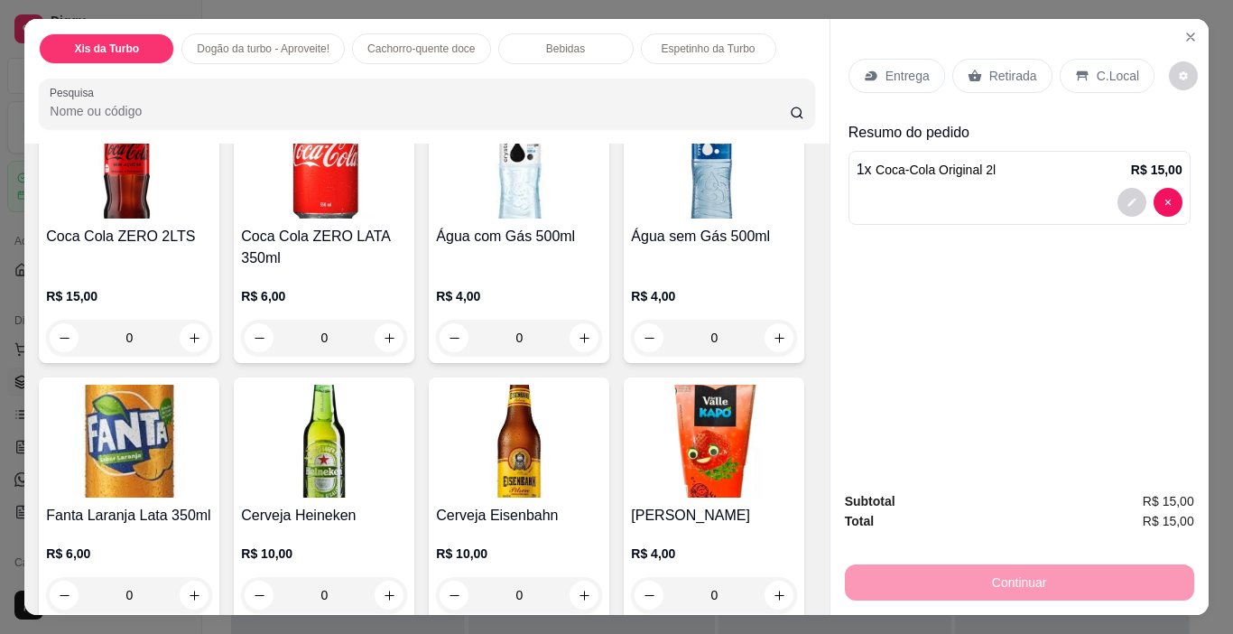
click at [1002, 69] on p "Retirada" at bounding box center [1013, 76] width 48 height 18
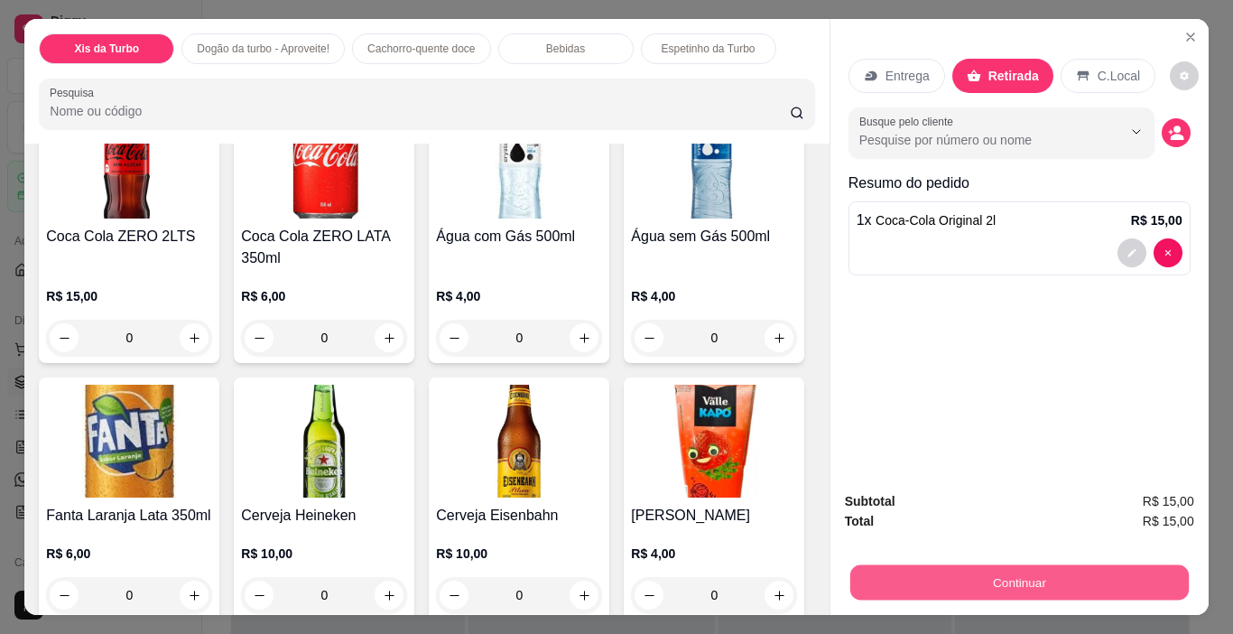
click at [874, 574] on button "Continuar" at bounding box center [1018, 582] width 338 height 35
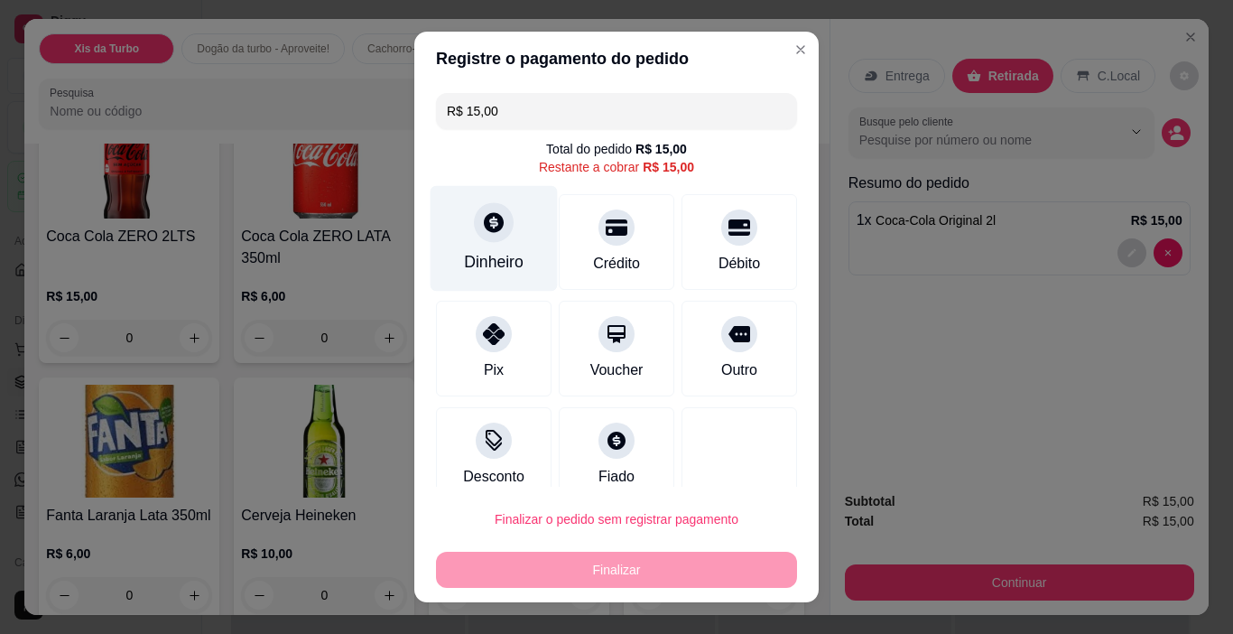
click at [468, 253] on div "Dinheiro" at bounding box center [494, 261] width 60 height 23
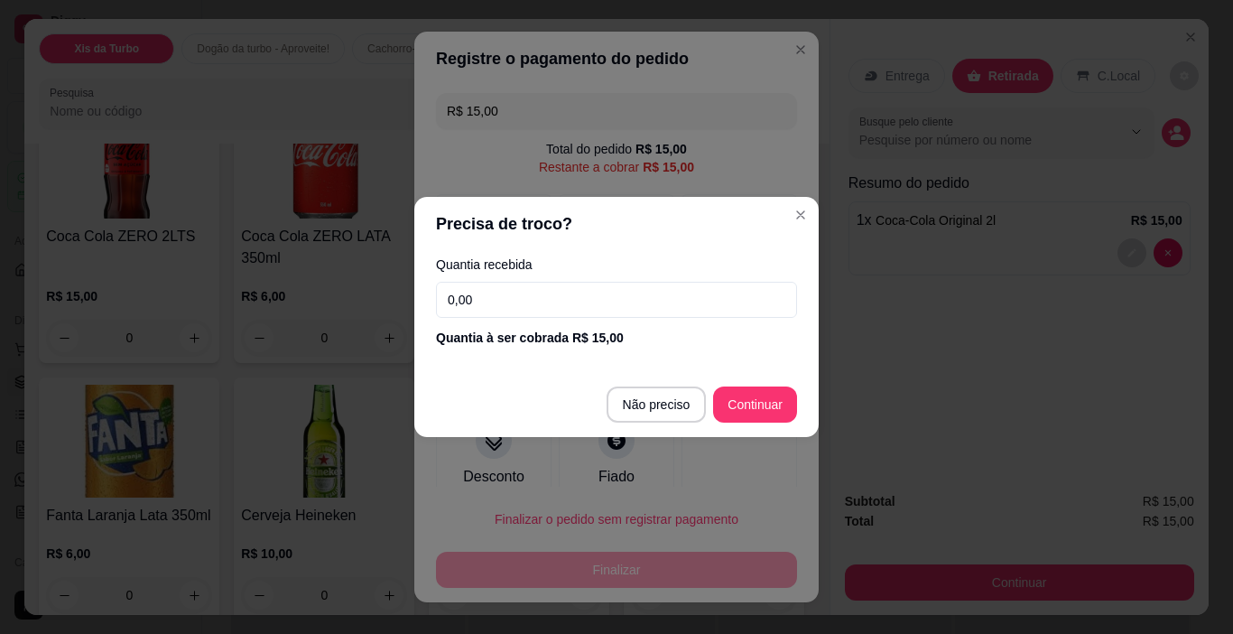
click at [588, 310] on input "0,00" at bounding box center [616, 300] width 361 height 36
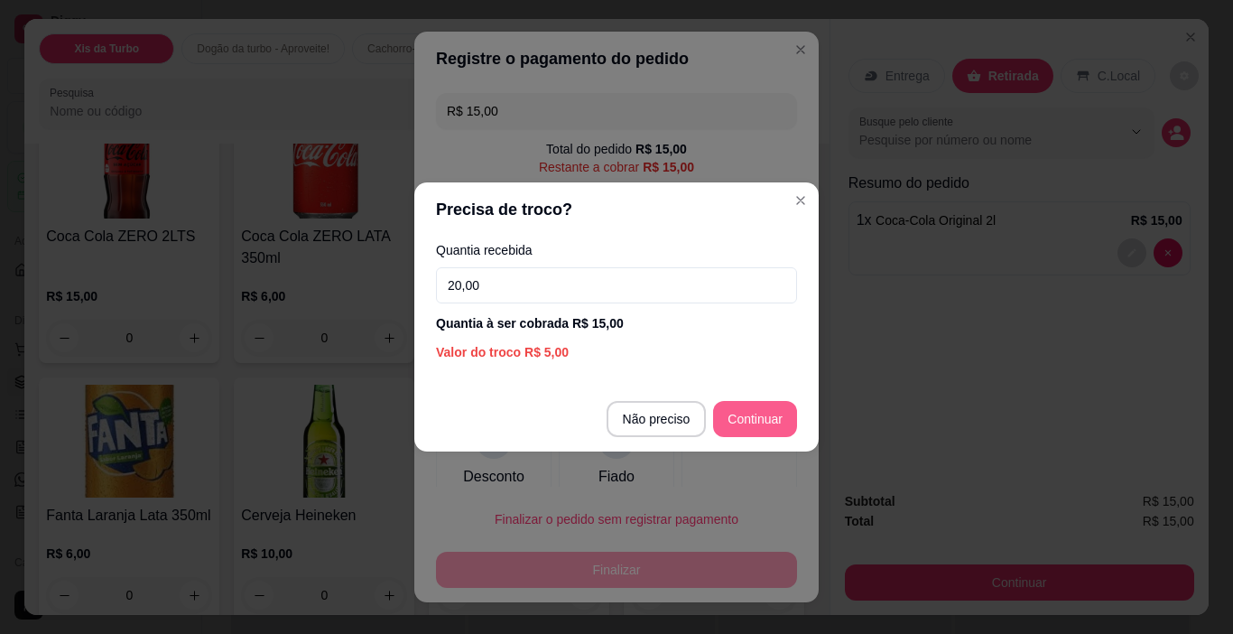
type input "20,00"
type input "R$ 0,00"
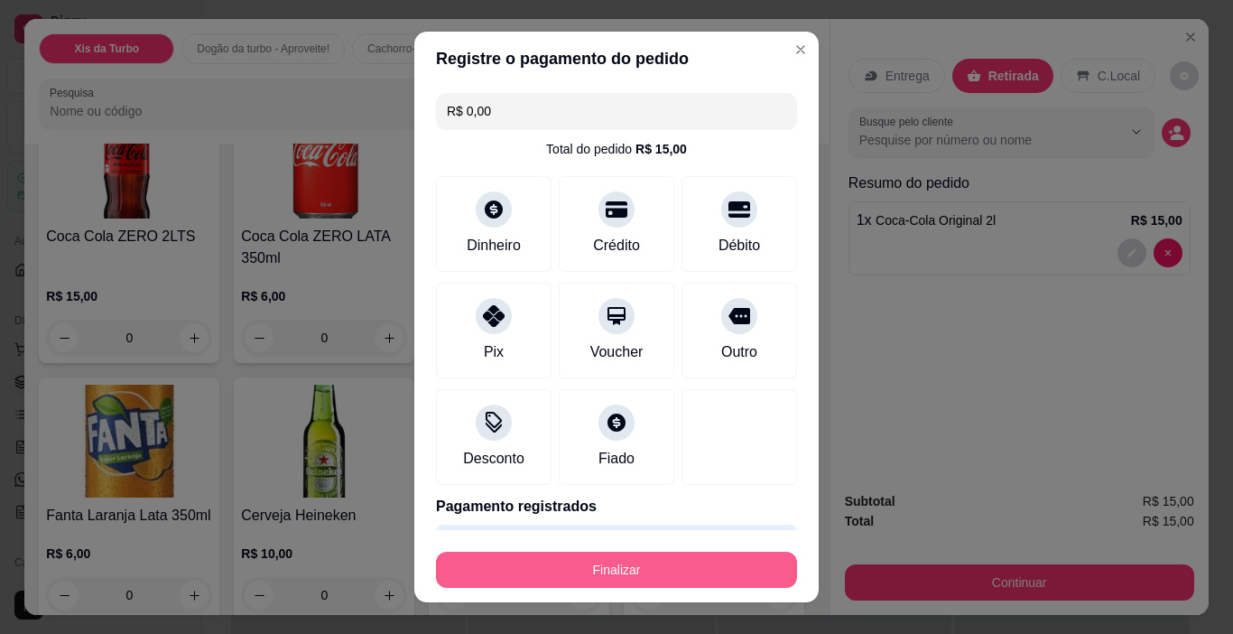
click at [619, 568] on button "Finalizar" at bounding box center [616, 569] width 361 height 36
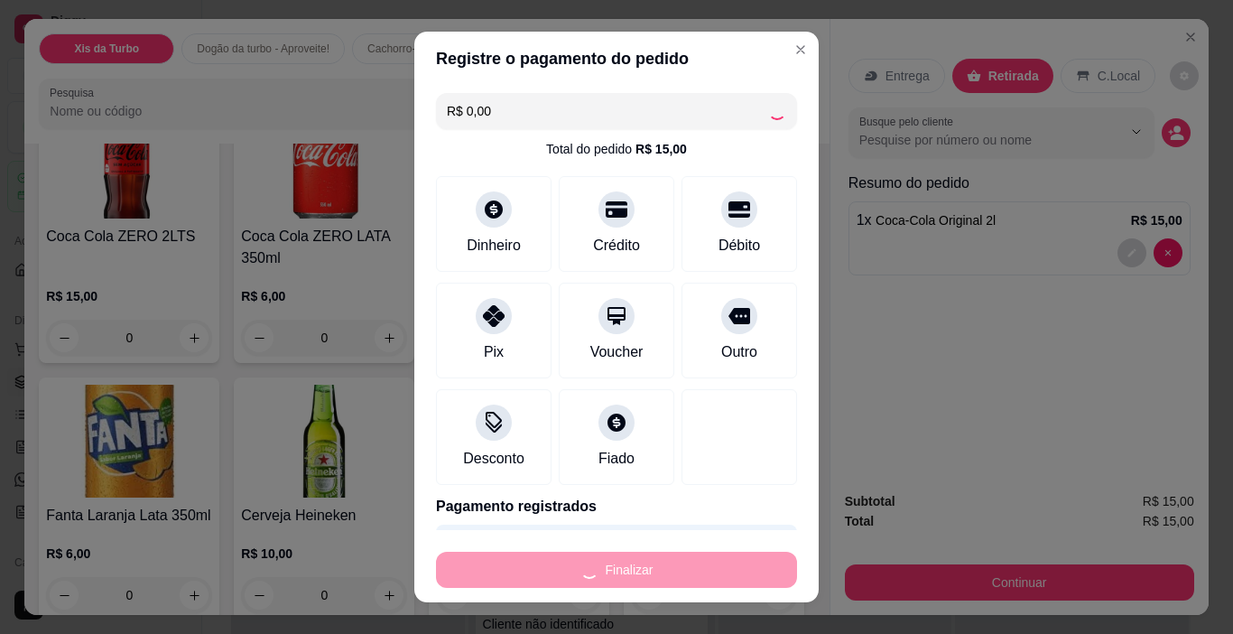
type input "0"
type input "-R$ 15,00"
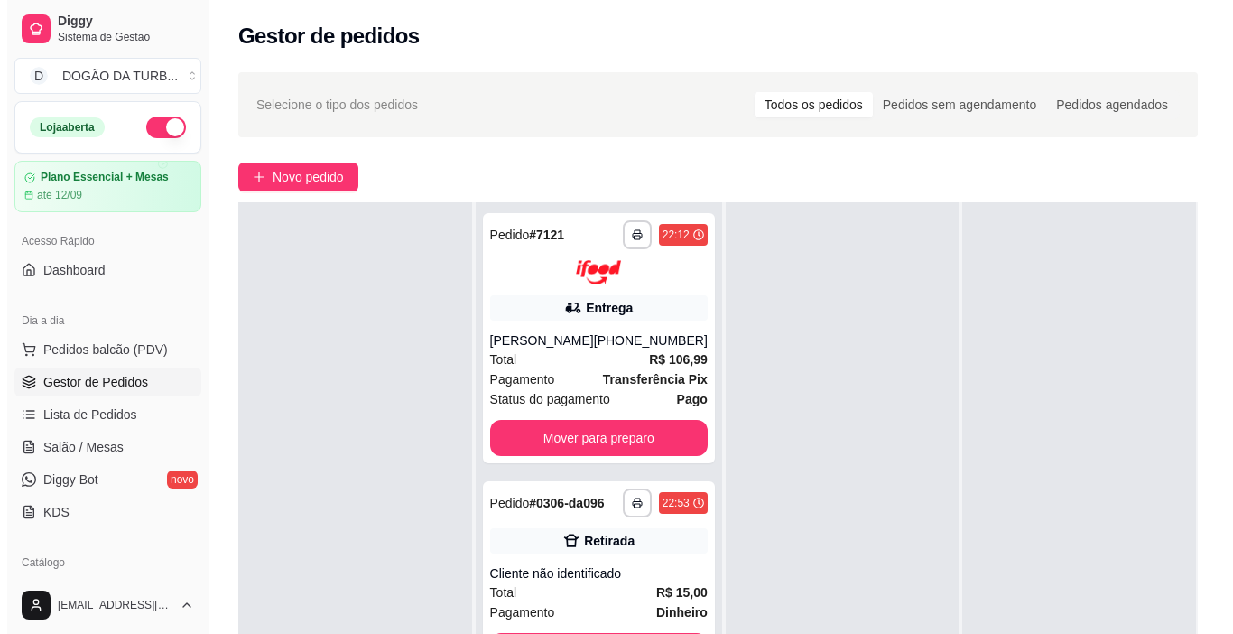
scroll to position [90, 0]
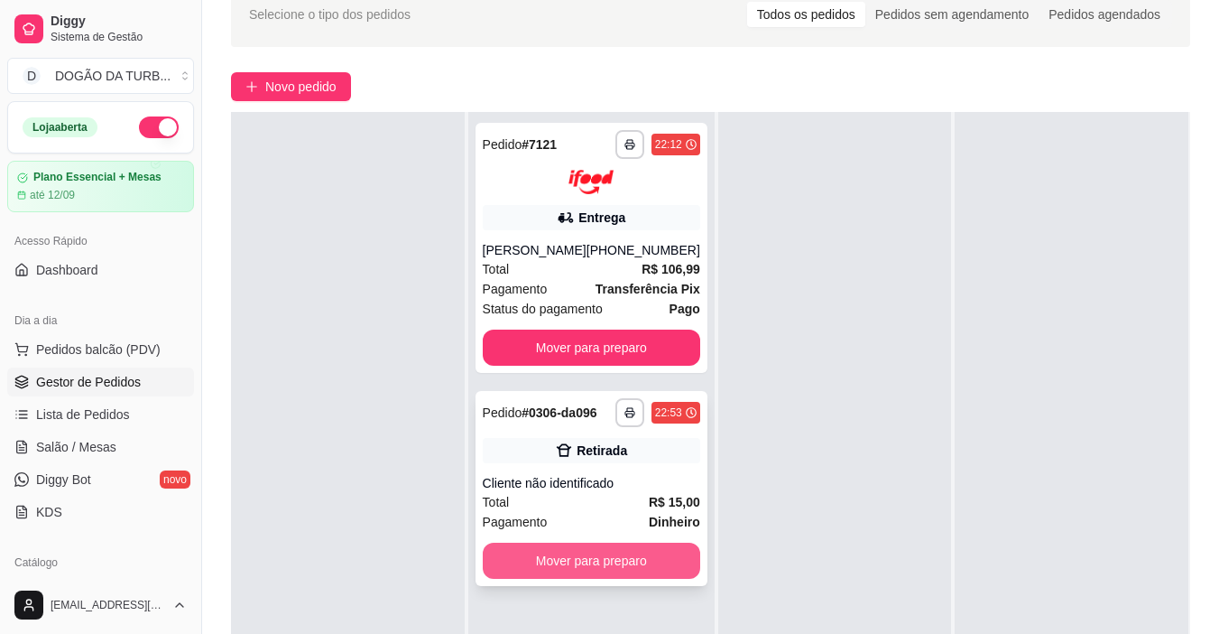
click at [604, 571] on button "Mover para preparo" at bounding box center [591, 560] width 217 height 36
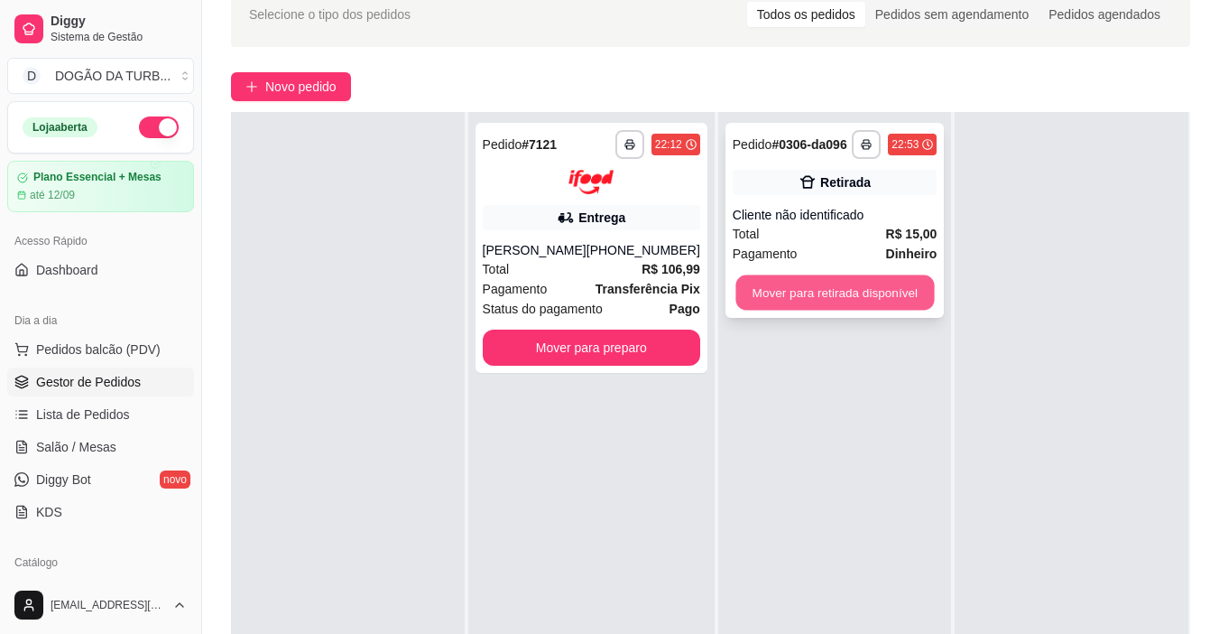
click at [884, 298] on button "Mover para retirada disponível" at bounding box center [835, 292] width 199 height 35
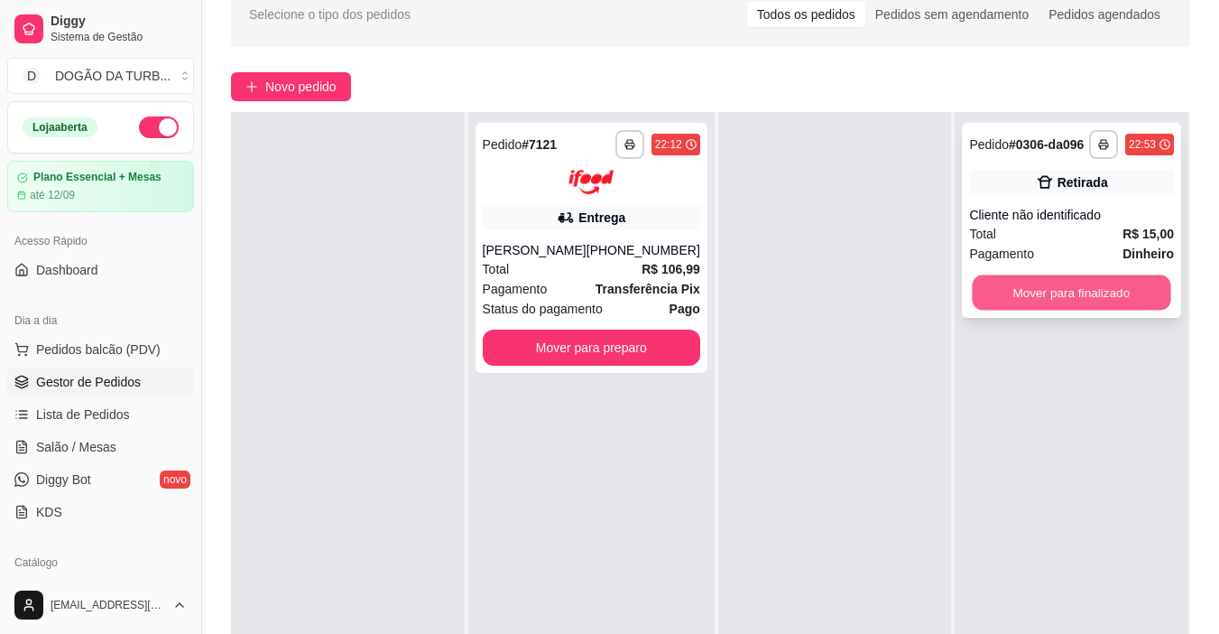
click at [1020, 282] on button "Mover para finalizado" at bounding box center [1072, 292] width 199 height 35
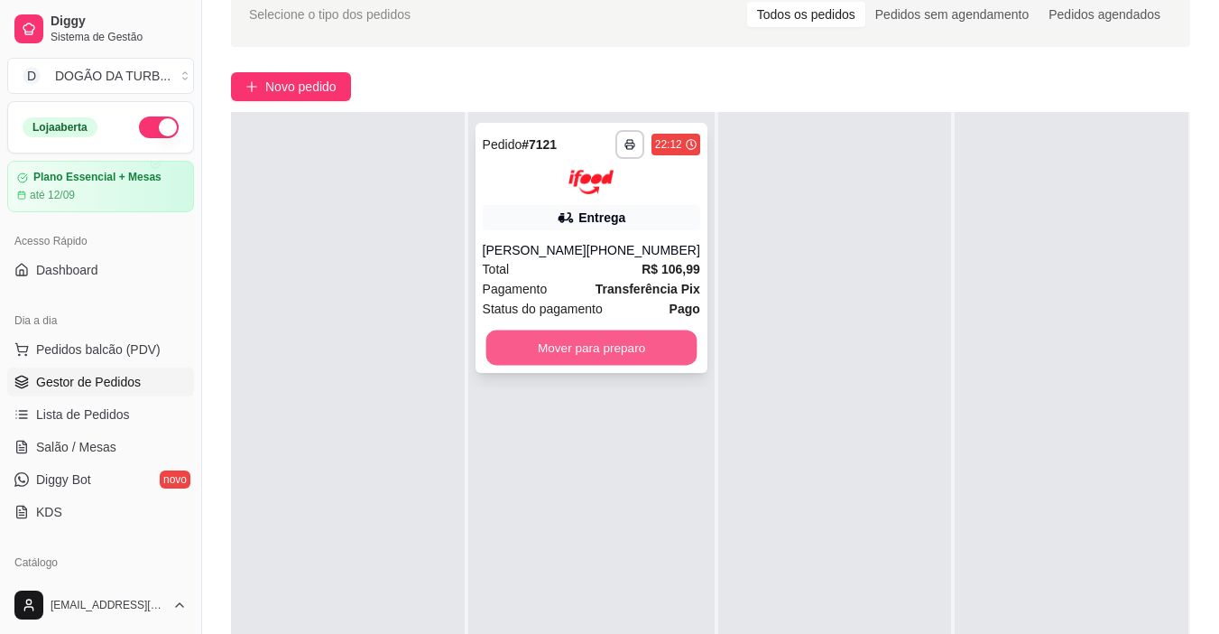
click at [501, 331] on button "Mover para preparo" at bounding box center [591, 346] width 211 height 35
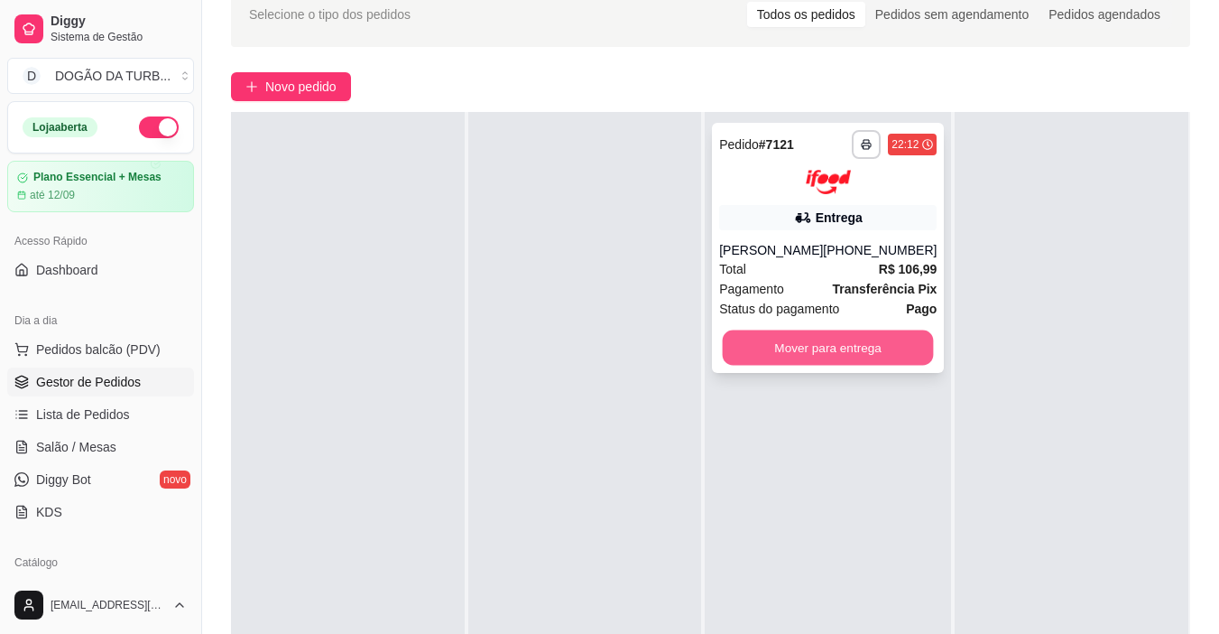
click at [859, 362] on button "Mover para entrega" at bounding box center [828, 346] width 211 height 35
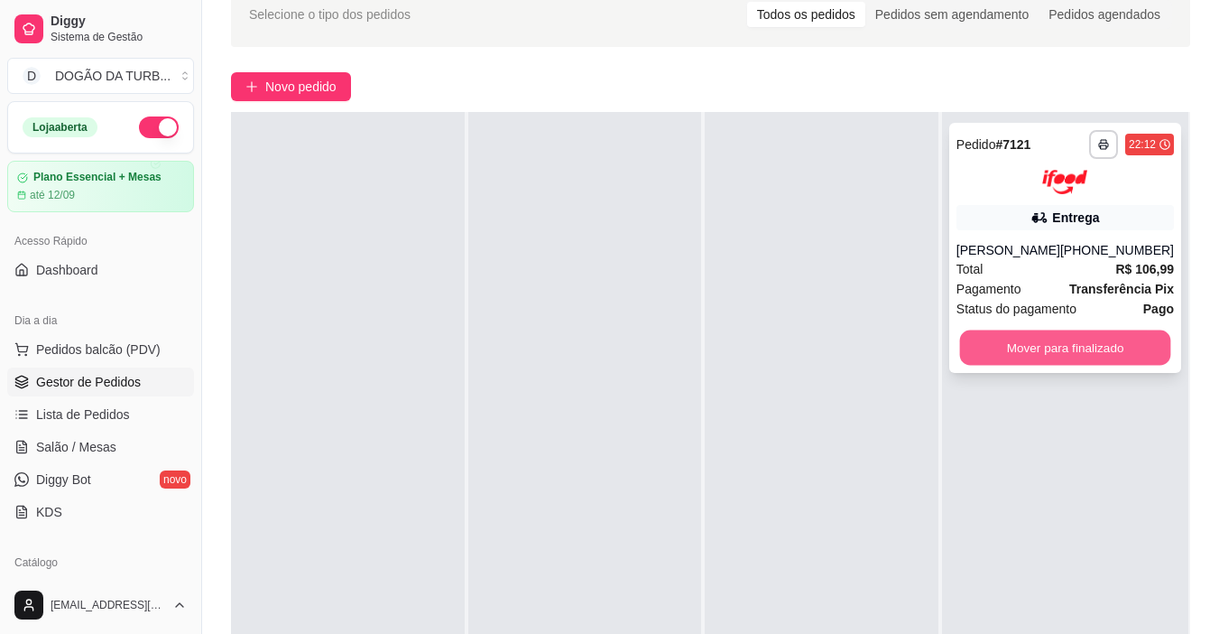
click at [1018, 339] on button "Mover para finalizado" at bounding box center [1064, 346] width 211 height 35
click at [997, 245] on div "[PERSON_NAME]" at bounding box center [1009, 250] width 104 height 18
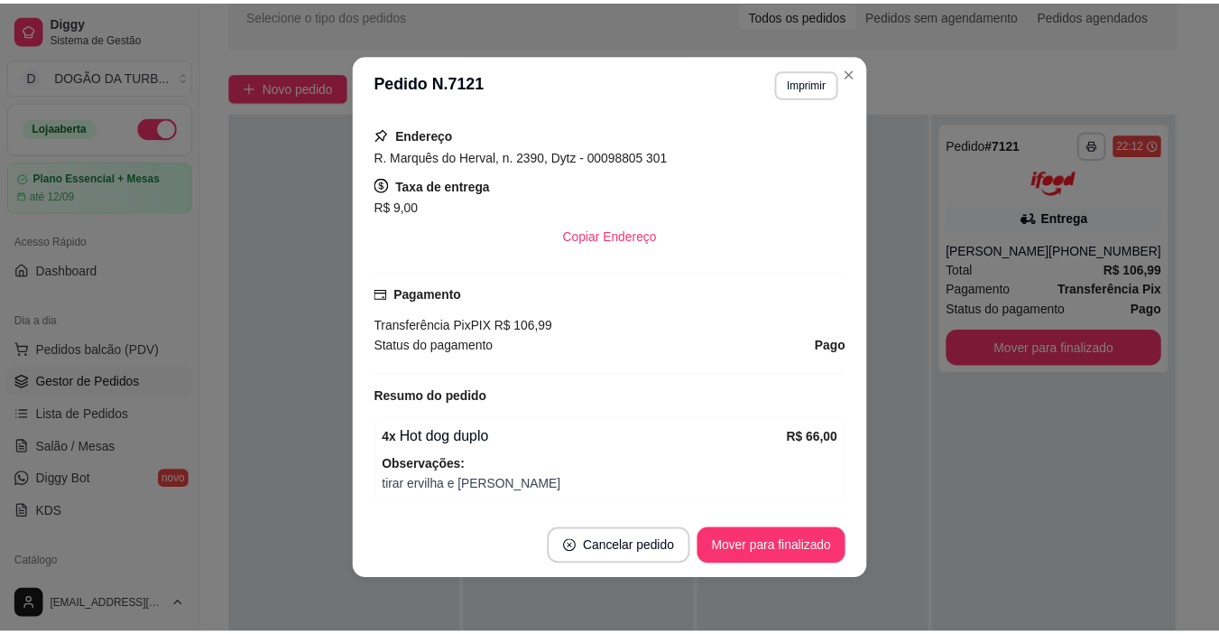
scroll to position [483, 0]
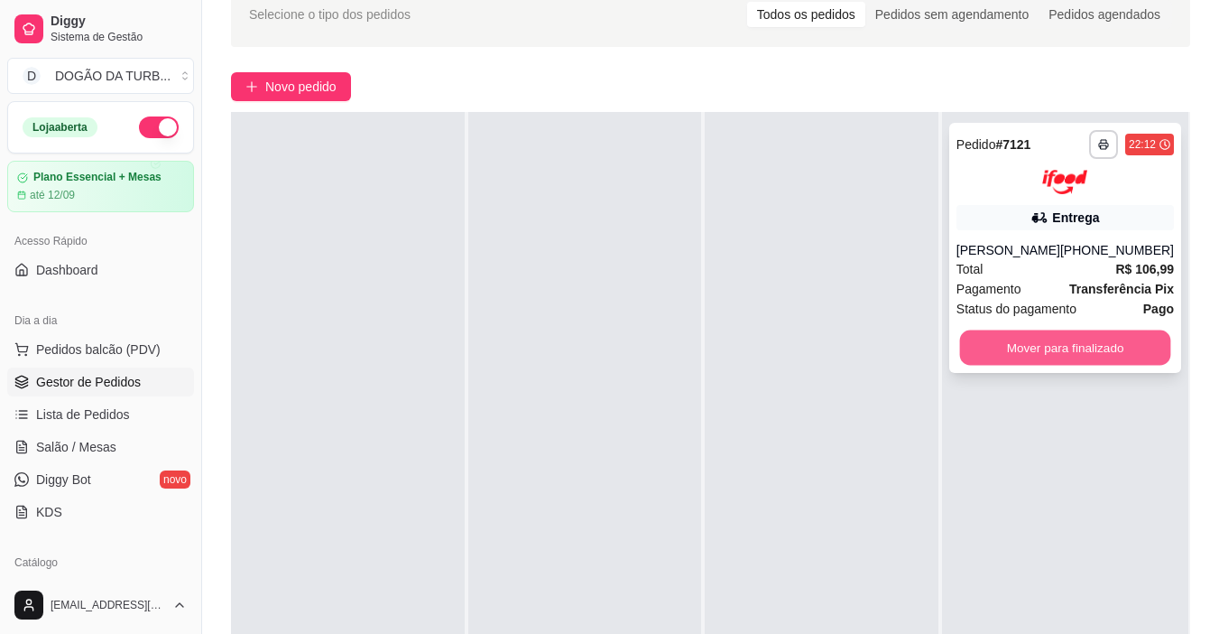
click at [1134, 334] on button "Mover para finalizado" at bounding box center [1064, 346] width 211 height 35
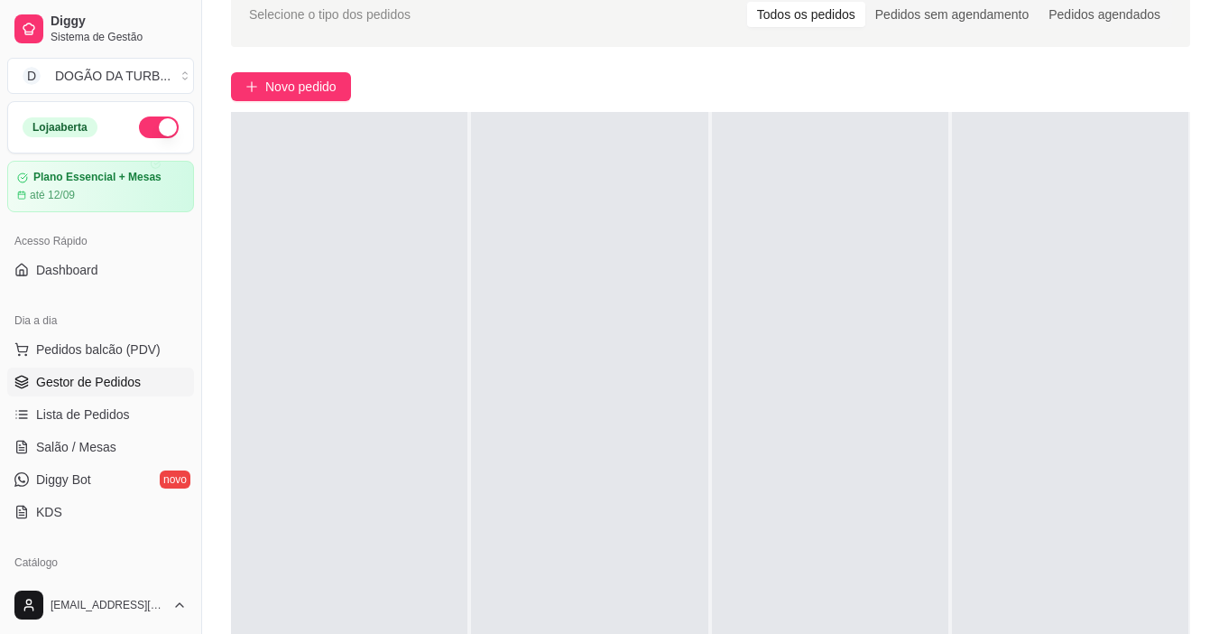
click at [149, 120] on button "button" at bounding box center [159, 127] width 40 height 22
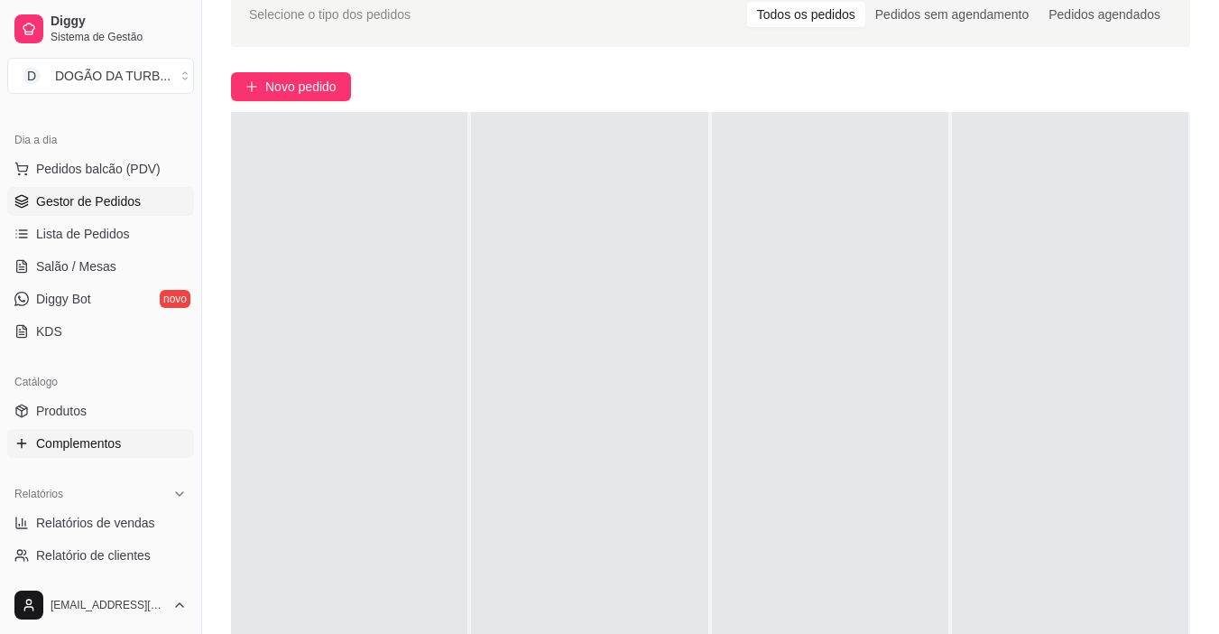
scroll to position [361, 0]
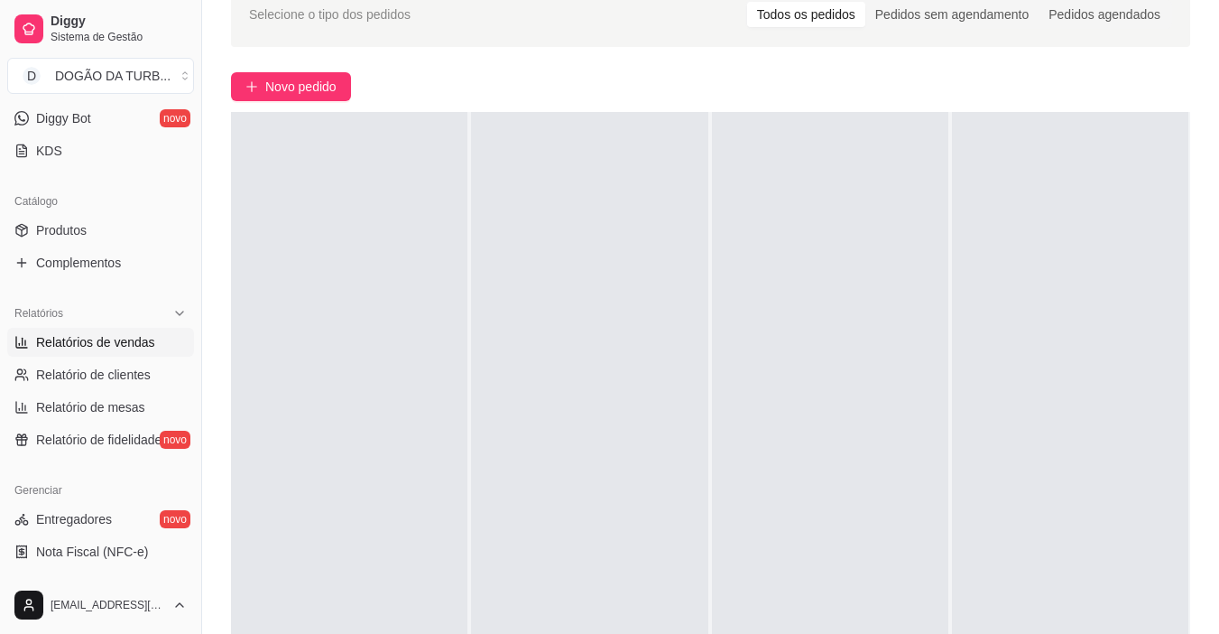
click at [112, 336] on span "Relatórios de vendas" at bounding box center [95, 342] width 119 height 18
select select "ALL"
select select "0"
